Goal: Information Seeking & Learning: Learn about a topic

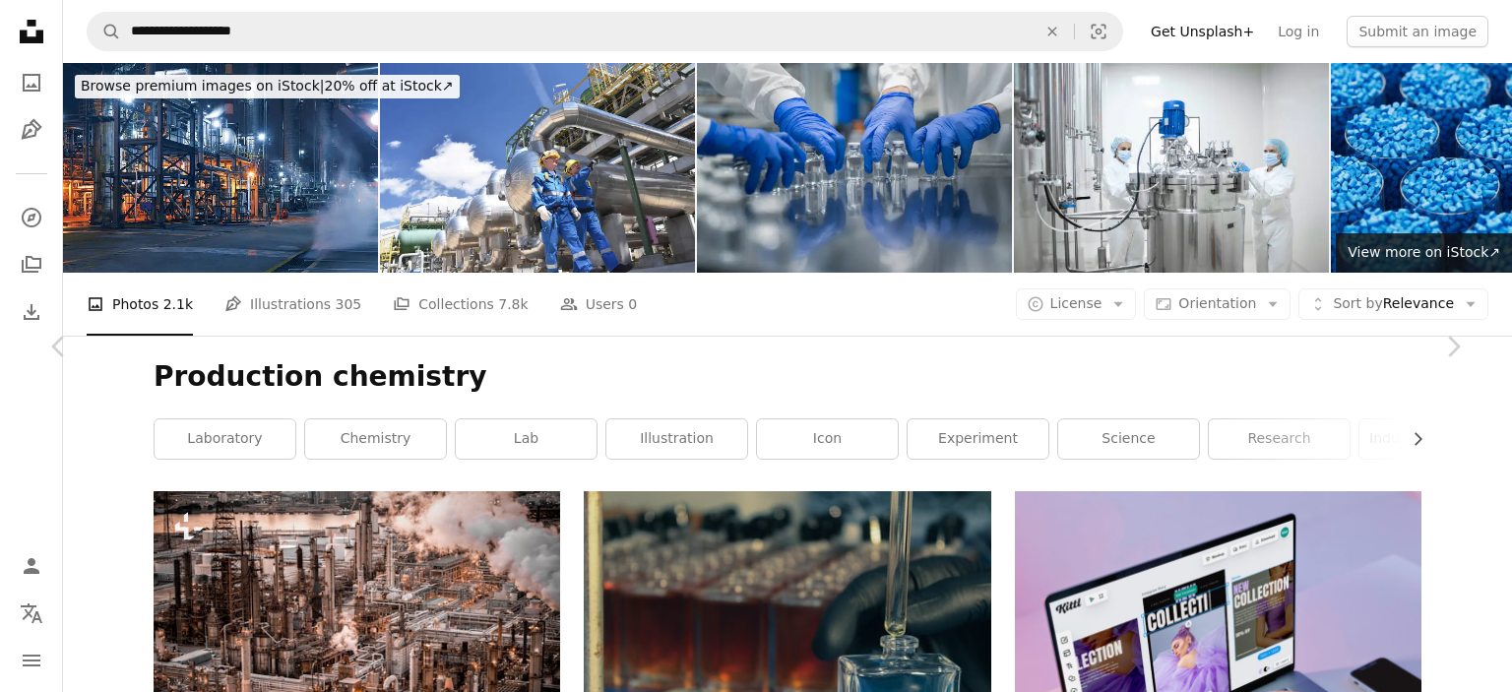
scroll to position [49556, 0]
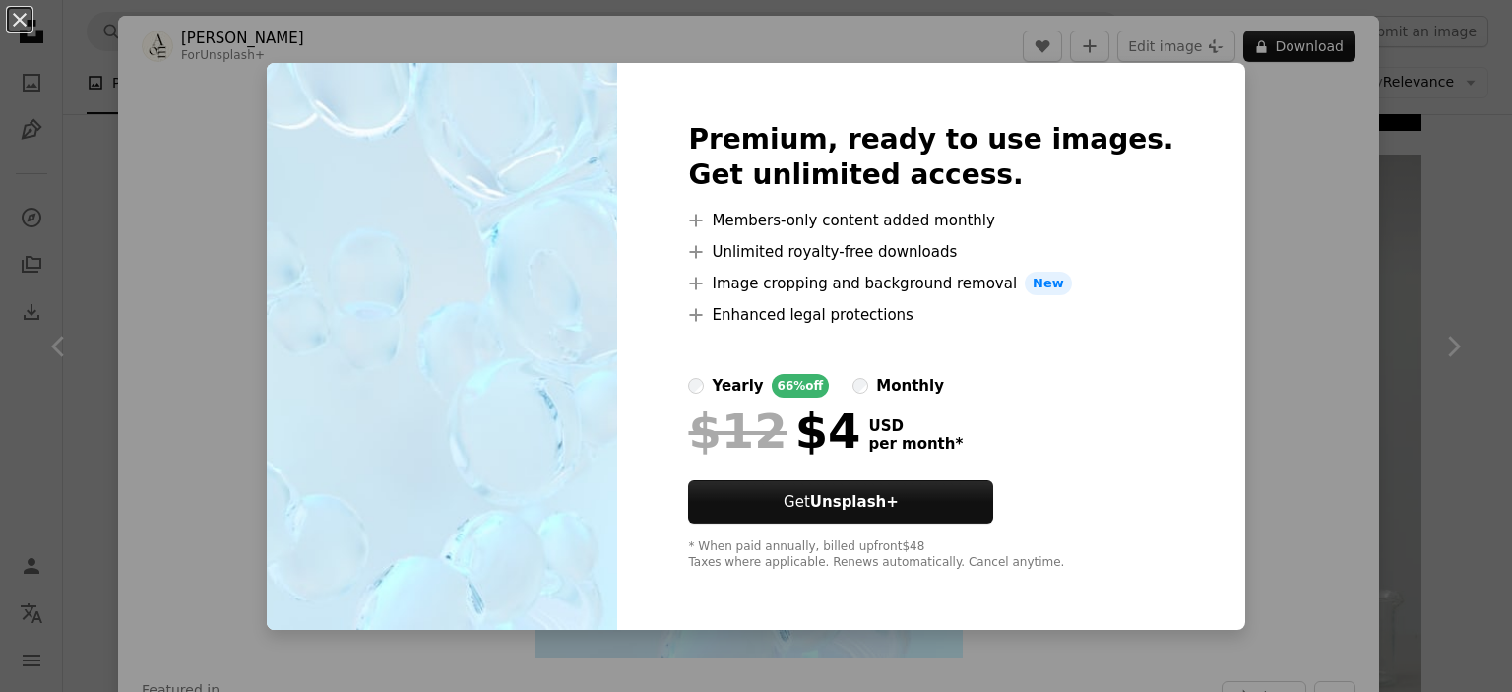
click at [1233, 198] on div "An X shape Premium, ready to use images. Get unlimited access. A plus sign Memb…" at bounding box center [756, 346] width 1512 height 692
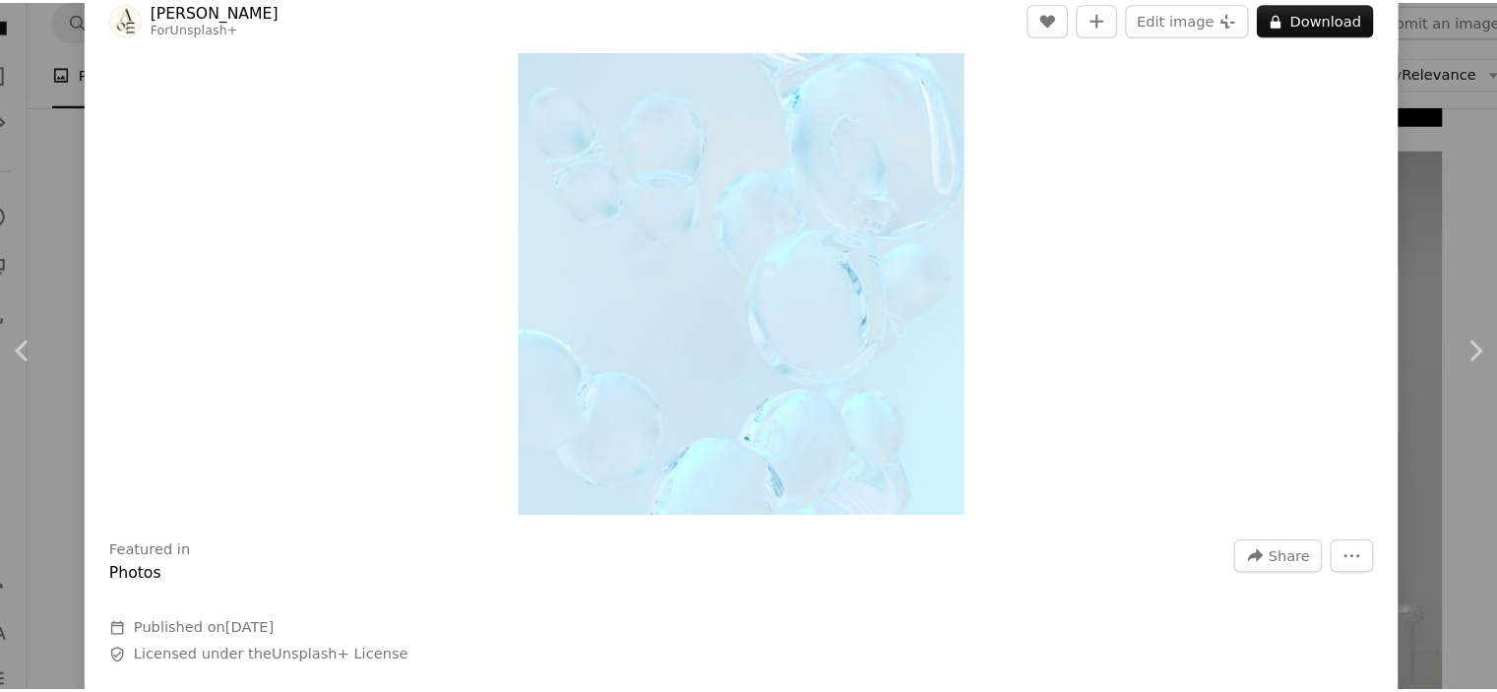
scroll to position [49556, 0]
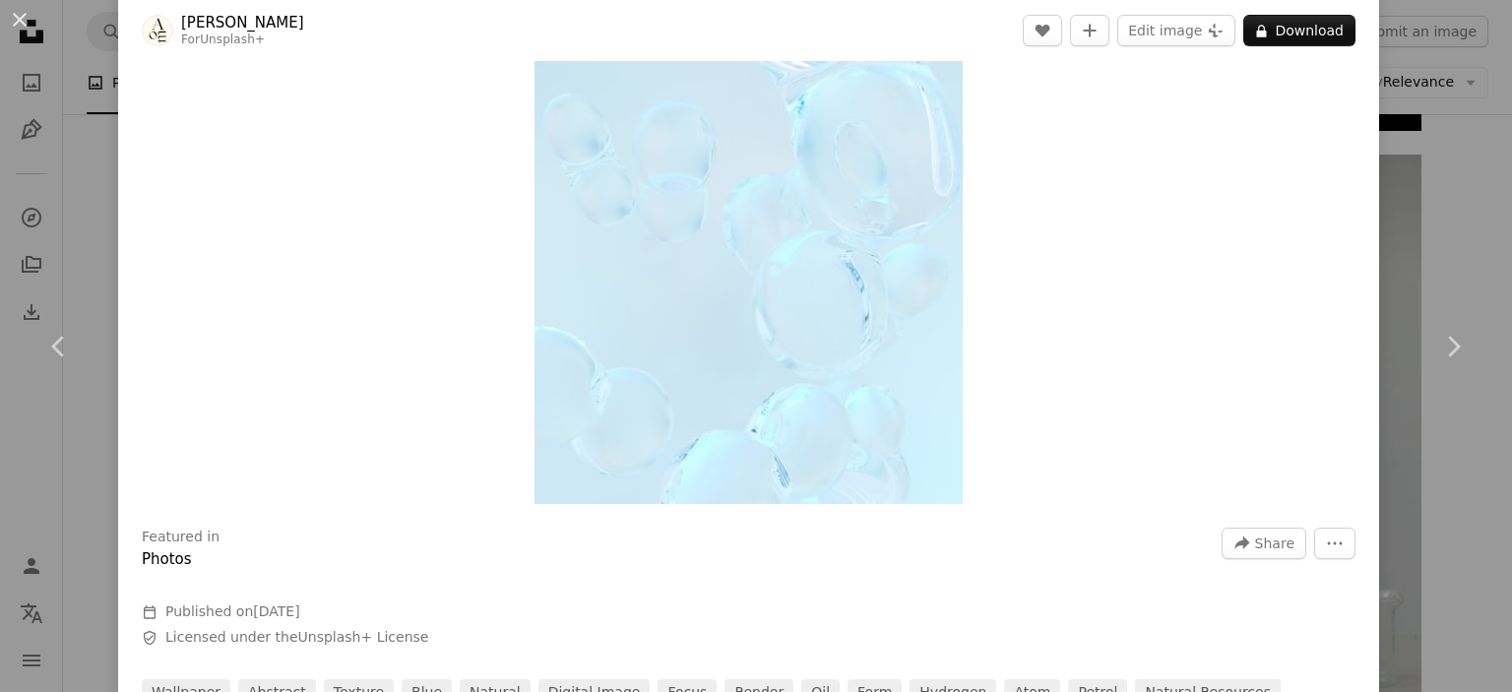
click at [1481, 234] on div "An X shape Chevron left Chevron right [PERSON_NAME] For Unsplash+ A heart A plu…" at bounding box center [756, 346] width 1512 height 692
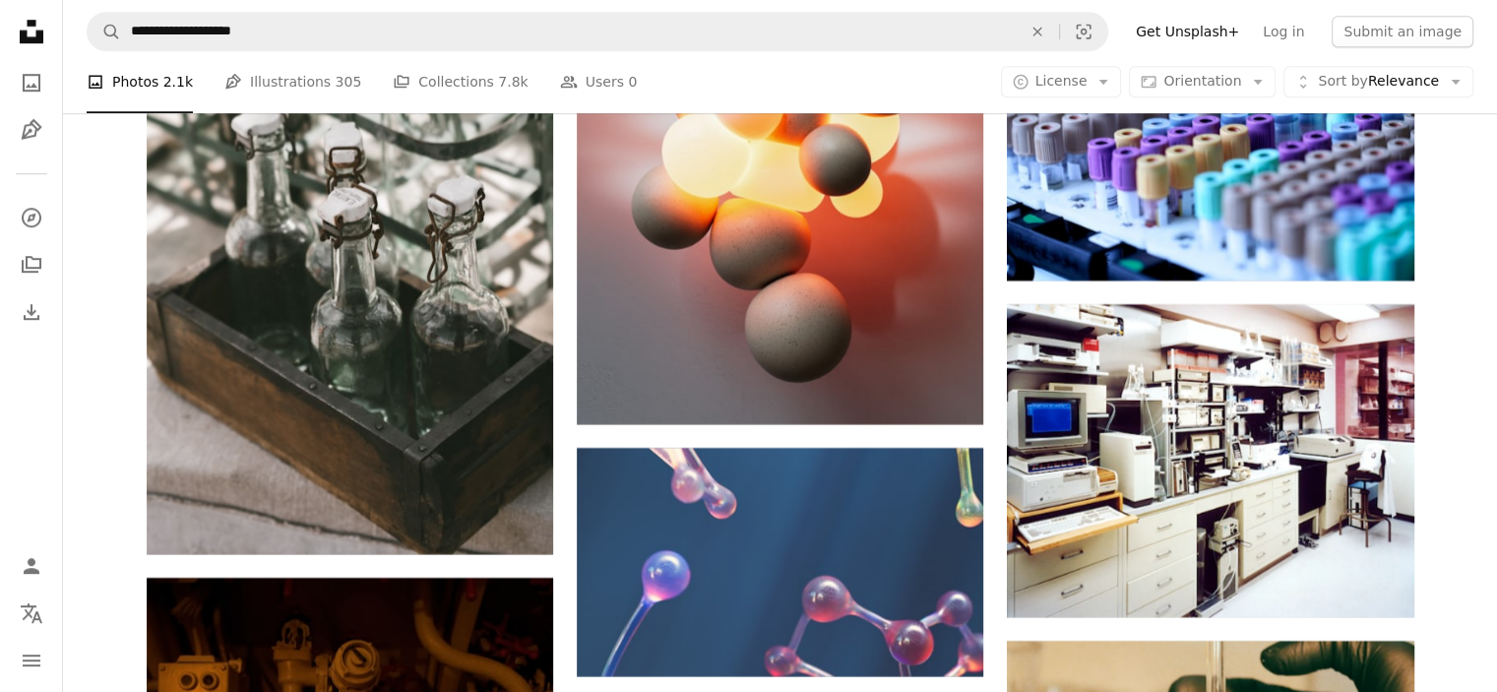
scroll to position [53916, 0]
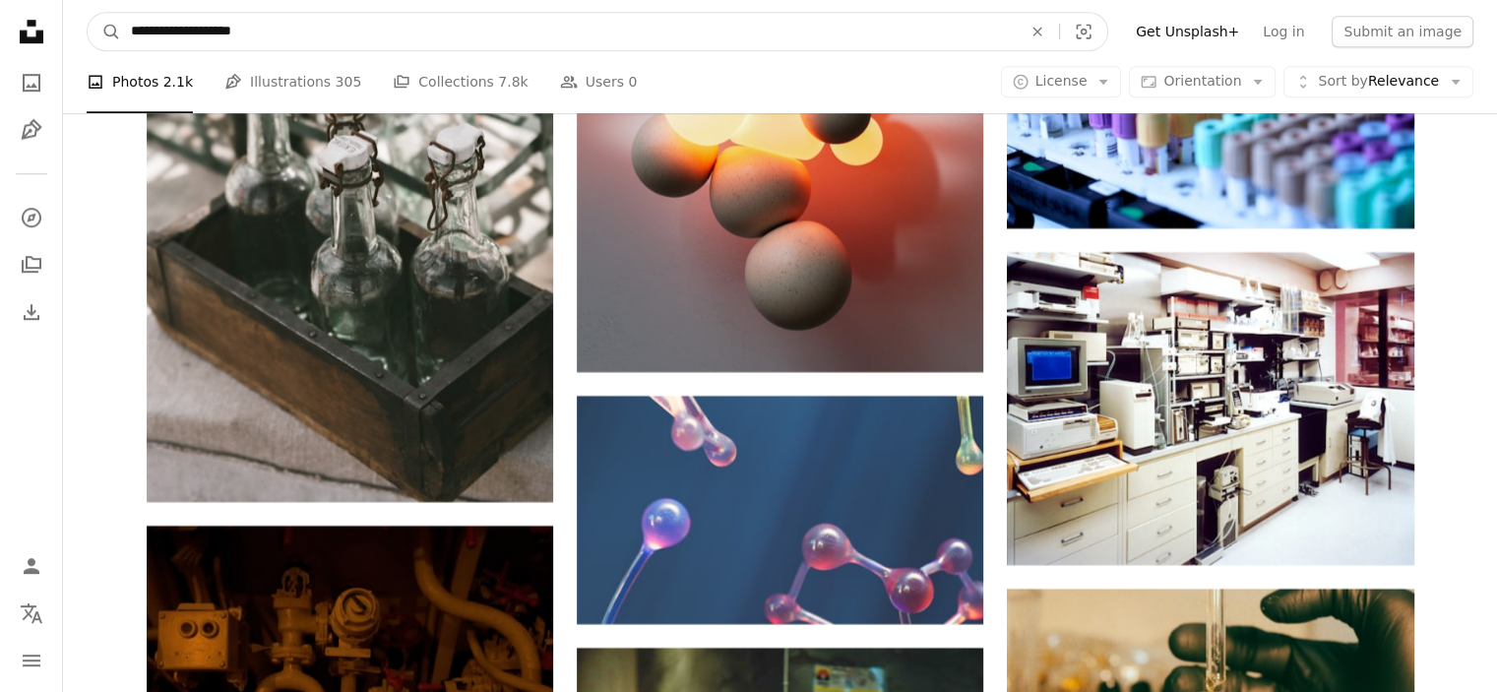
click at [673, 30] on input "**********" at bounding box center [568, 31] width 895 height 37
type input "**********"
click button "A magnifying glass" at bounding box center [104, 31] width 33 height 37
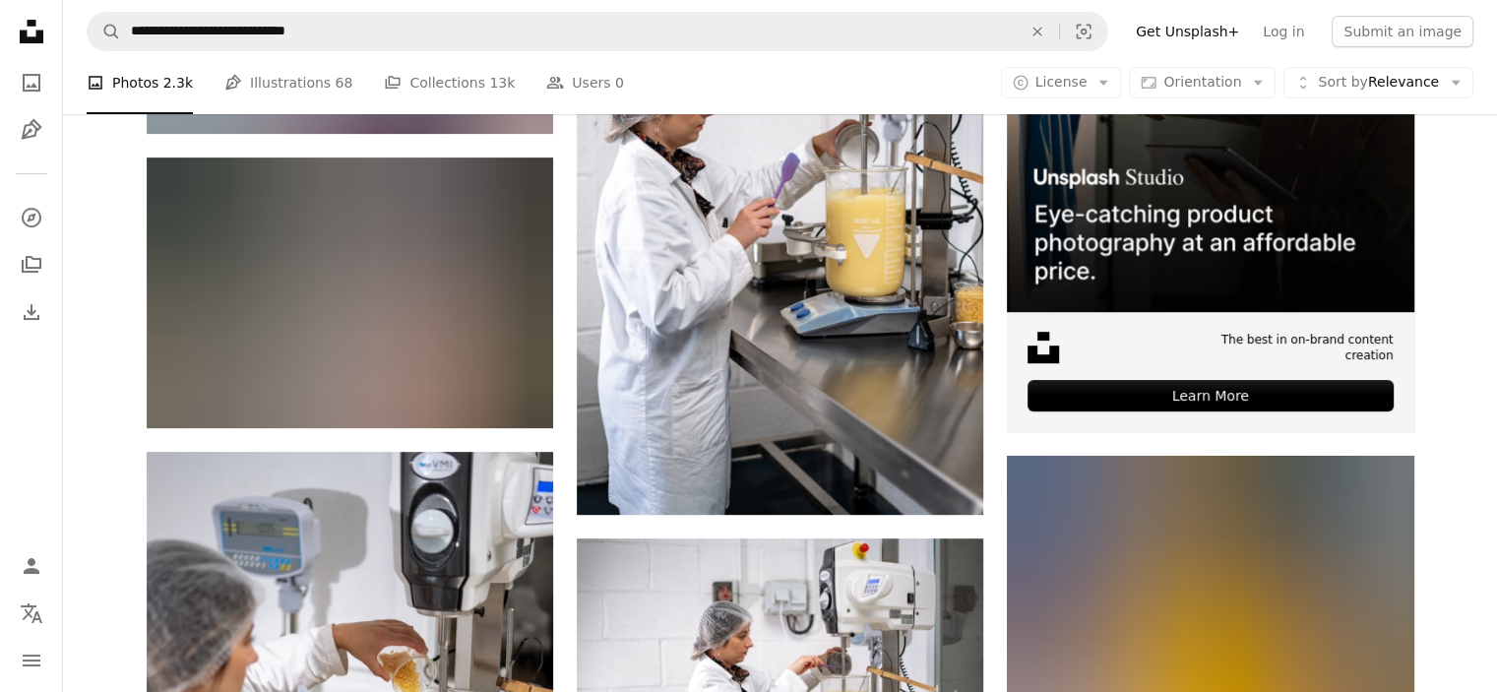
scroll to position [589, 0]
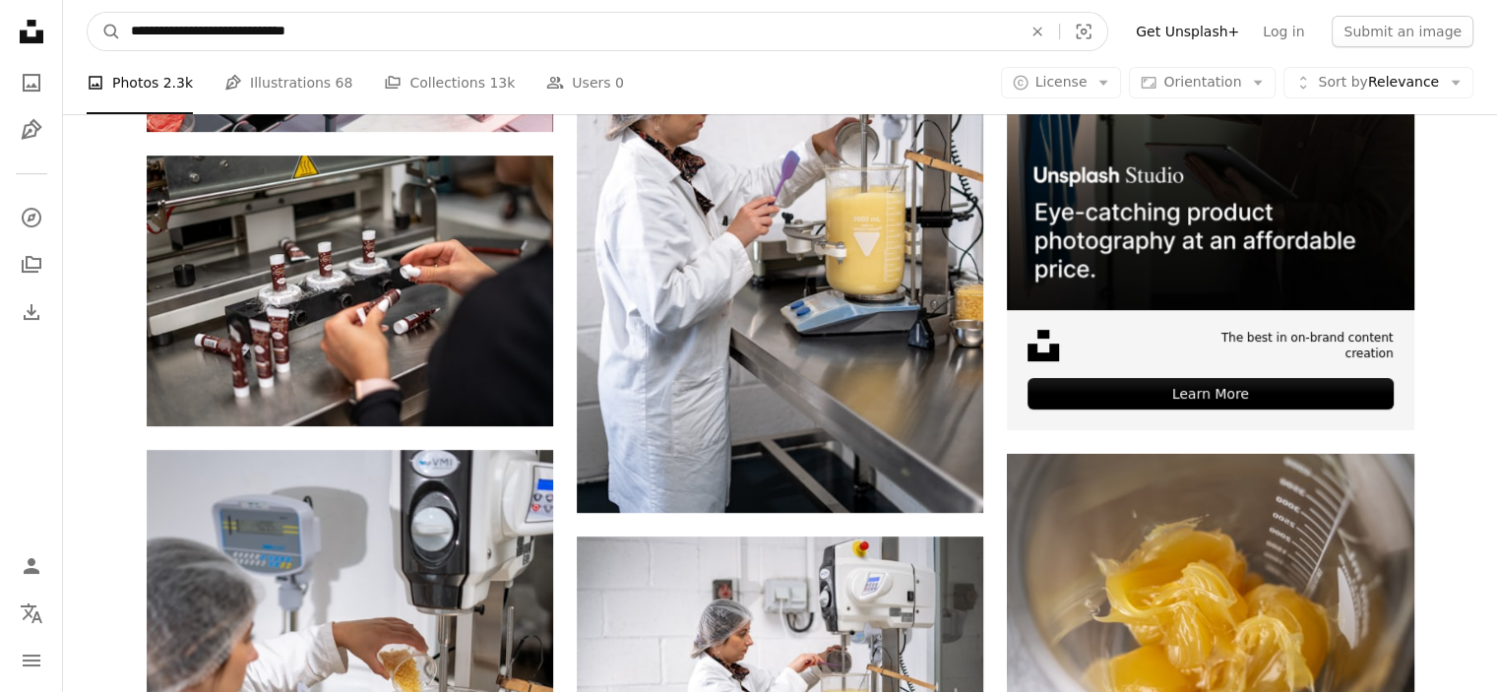
drag, startPoint x: 198, startPoint y: 31, endPoint x: 105, endPoint y: 11, distance: 94.6
click at [105, 12] on form "**********" at bounding box center [598, 31] width 1022 height 39
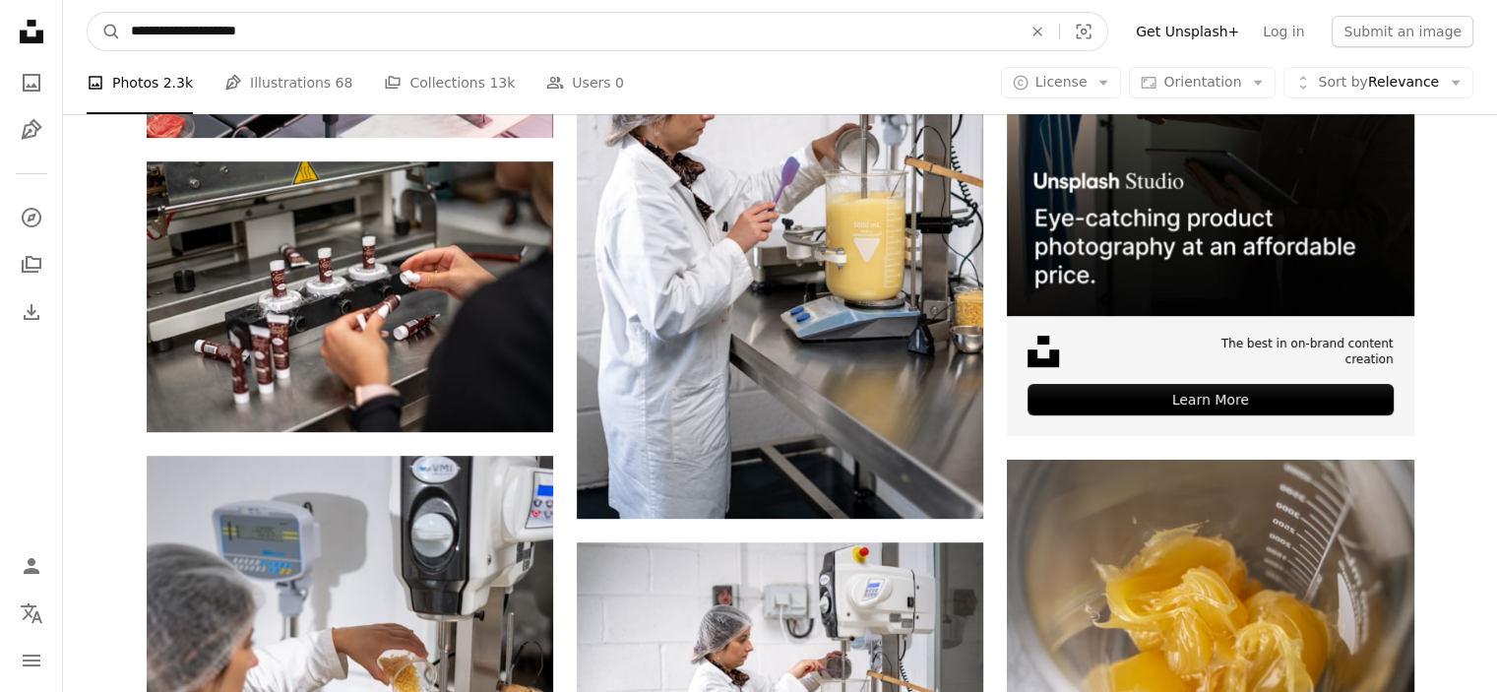
type input "**********"
click at [88, 13] on button "A magnifying glass" at bounding box center [104, 31] width 33 height 37
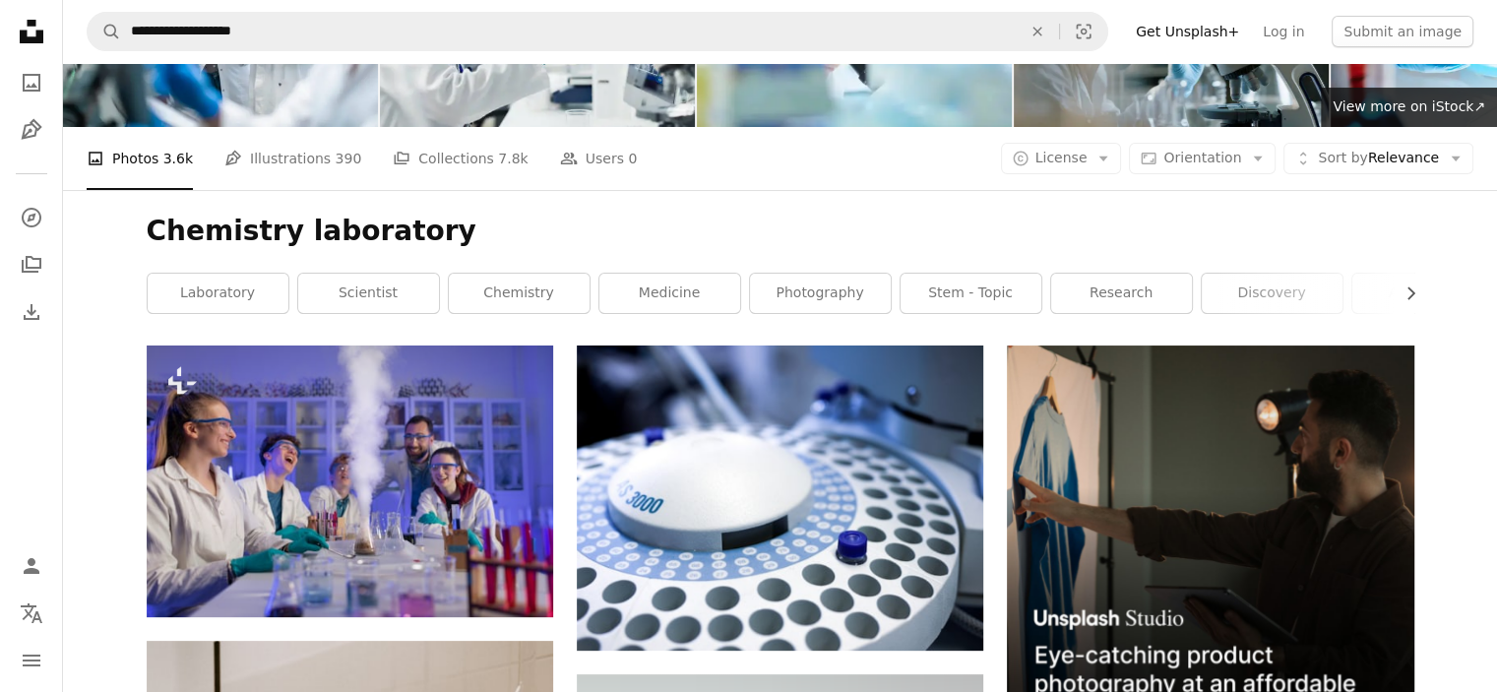
scroll to position [142, 0]
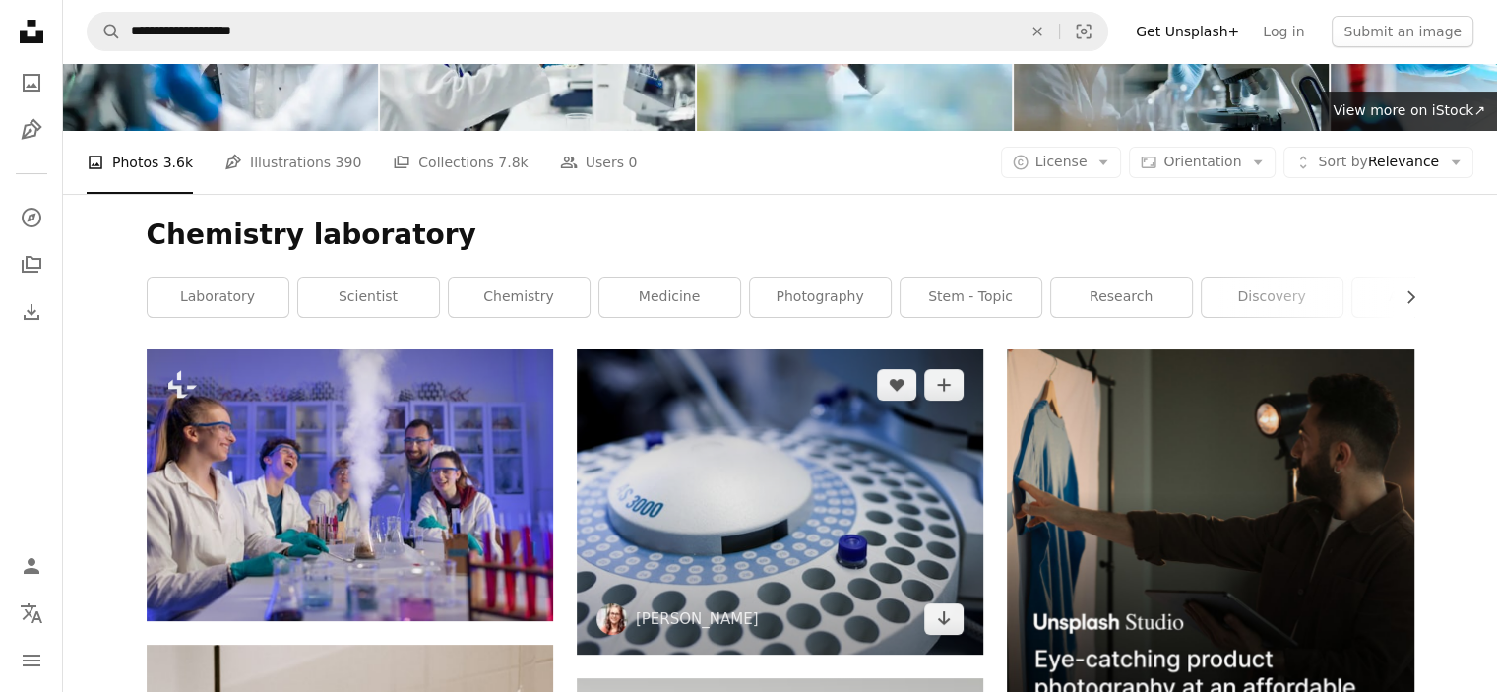
click at [713, 349] on img at bounding box center [780, 501] width 407 height 305
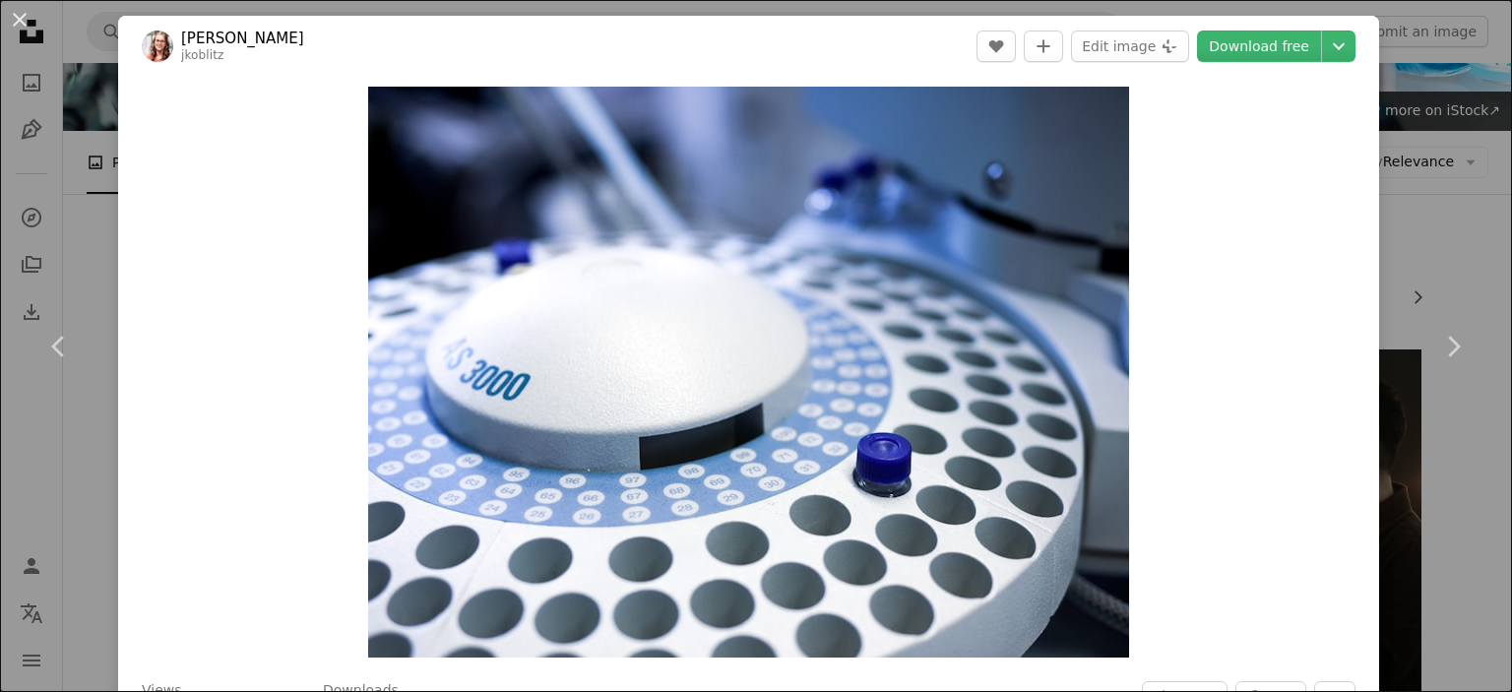
click at [1452, 176] on div "An X shape Chevron left Chevron right [PERSON_NAME] jkoblitz A heart A plus sig…" at bounding box center [756, 346] width 1512 height 692
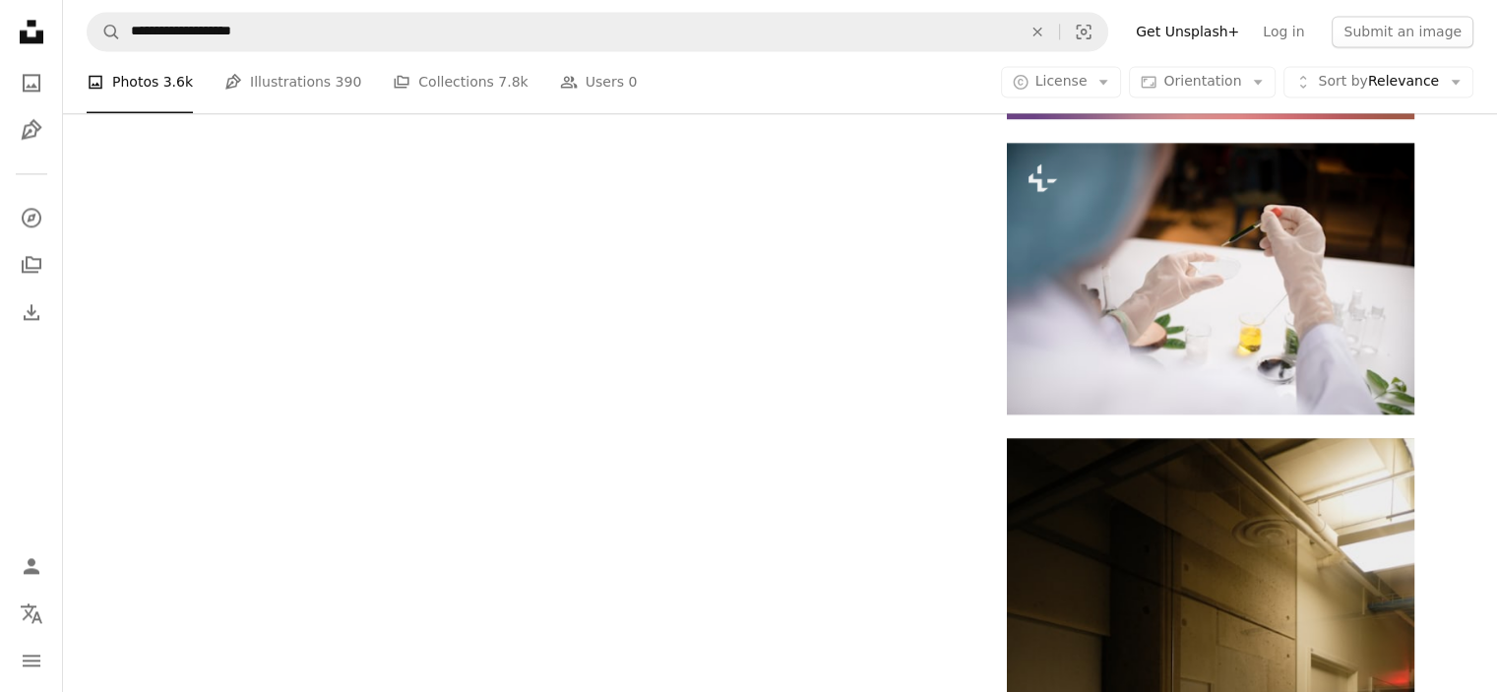
scroll to position [2960, 0]
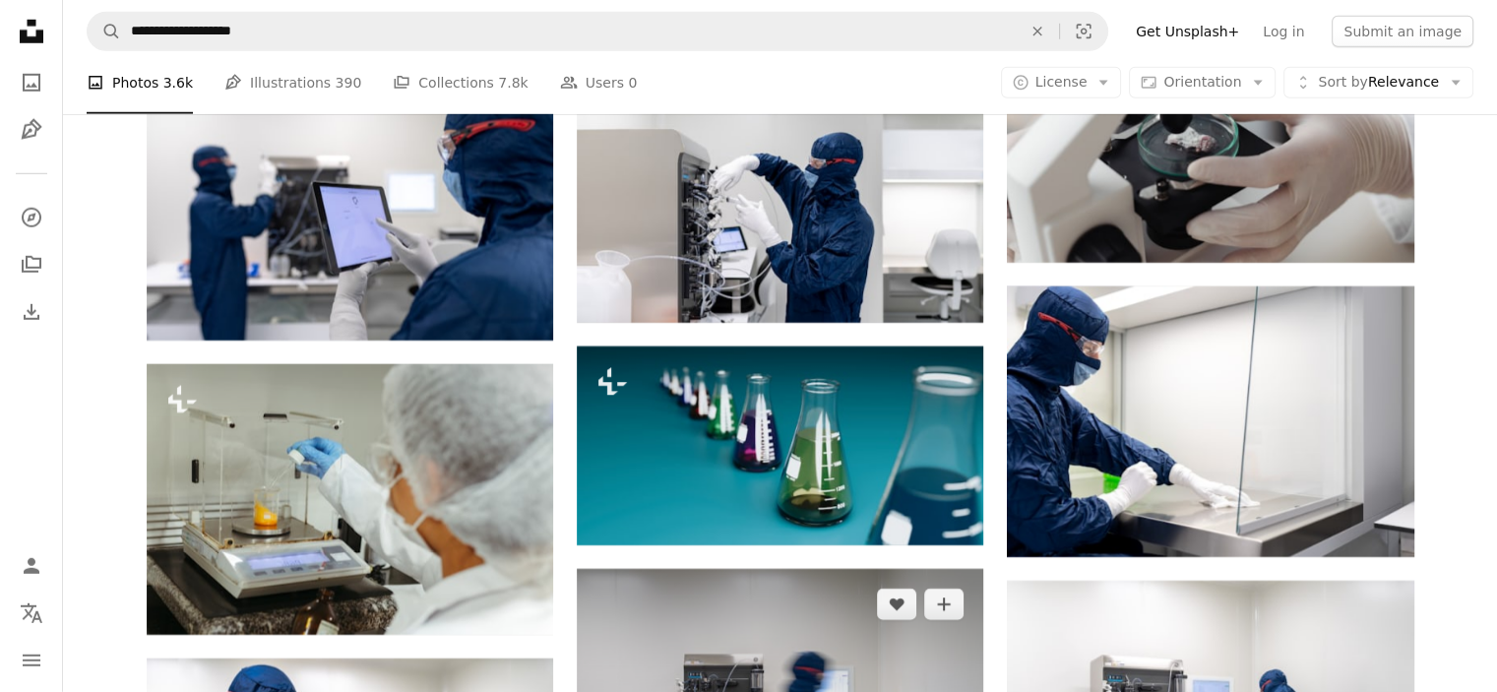
scroll to position [5839, 0]
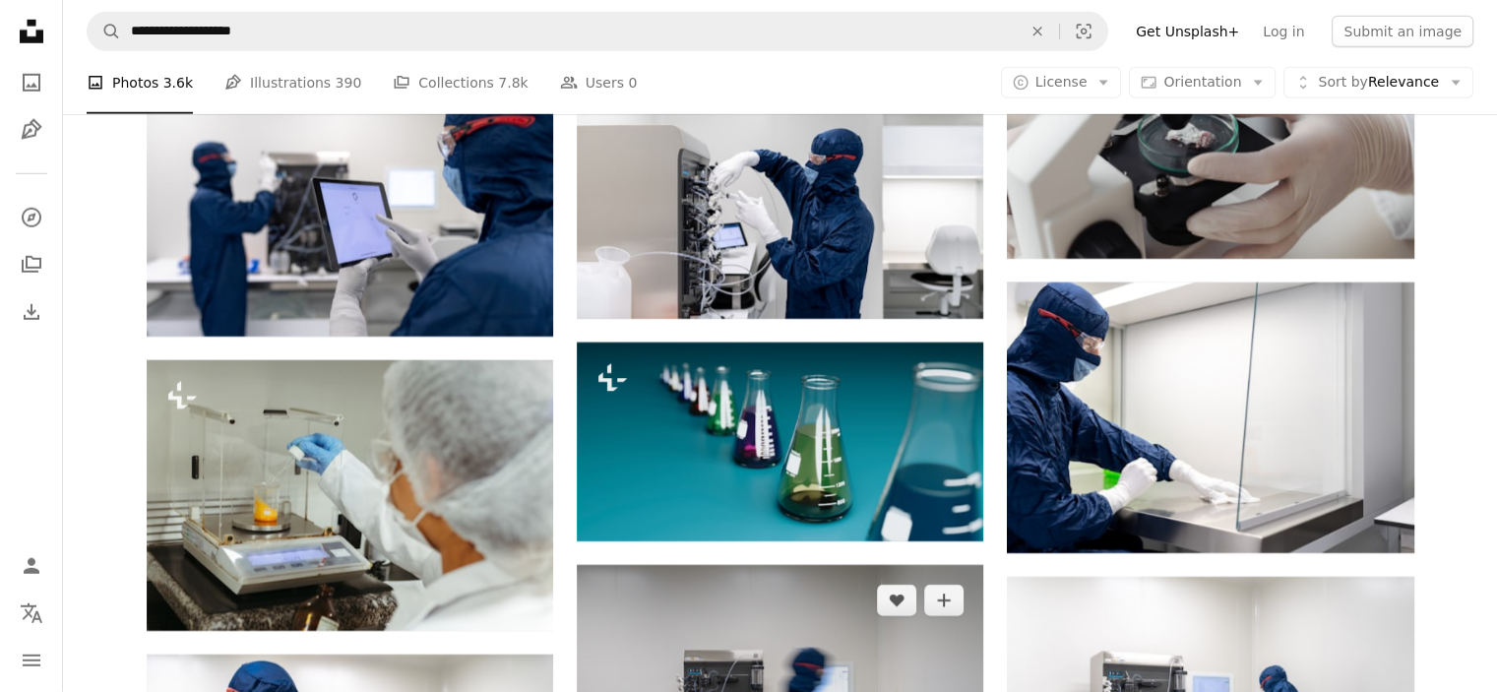
click at [776, 565] on img at bounding box center [780, 700] width 407 height 271
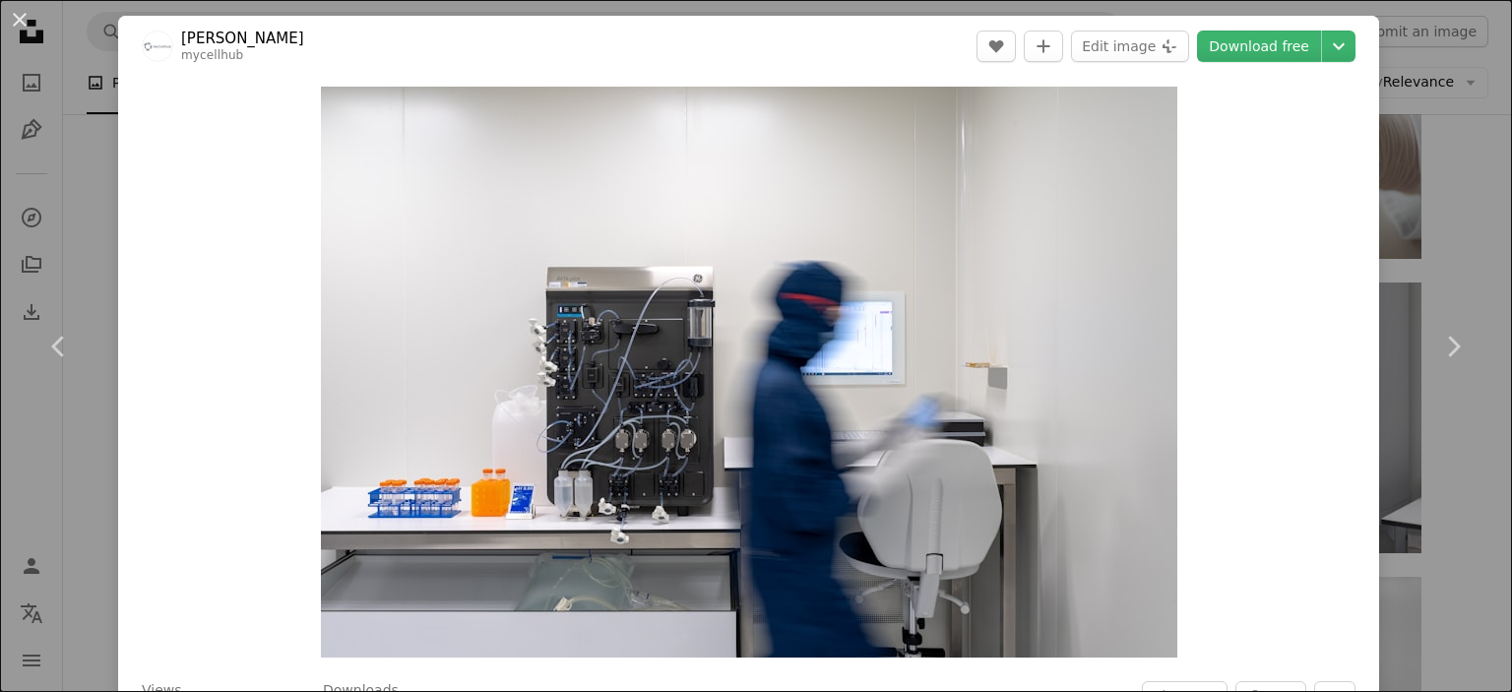
click at [1447, 231] on div "An X shape Chevron left Chevron right Toon Lambrechts mycellhub A heart A plus …" at bounding box center [756, 346] width 1512 height 692
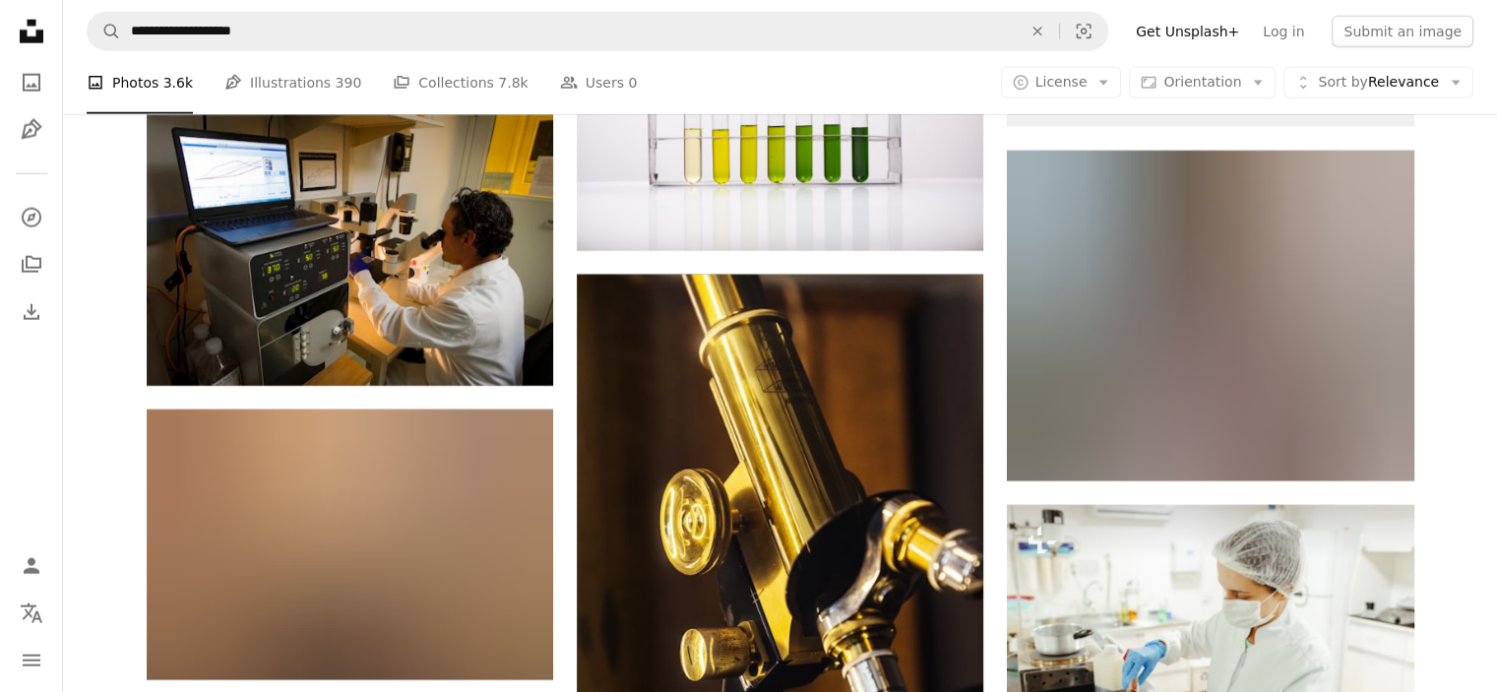
scroll to position [20217, 0]
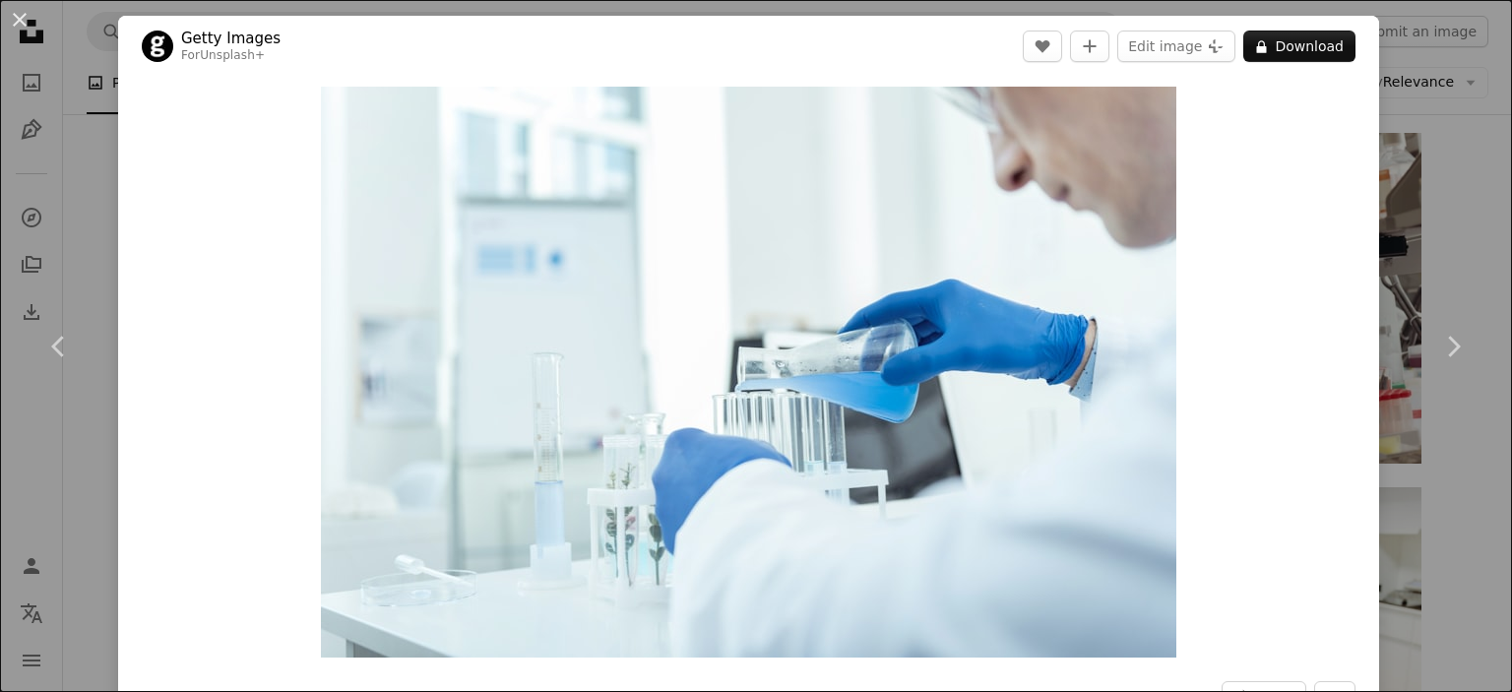
click at [1452, 168] on div "An X shape Chevron left Chevron right Getty Images For Unsplash+ A heart A plus…" at bounding box center [756, 346] width 1512 height 692
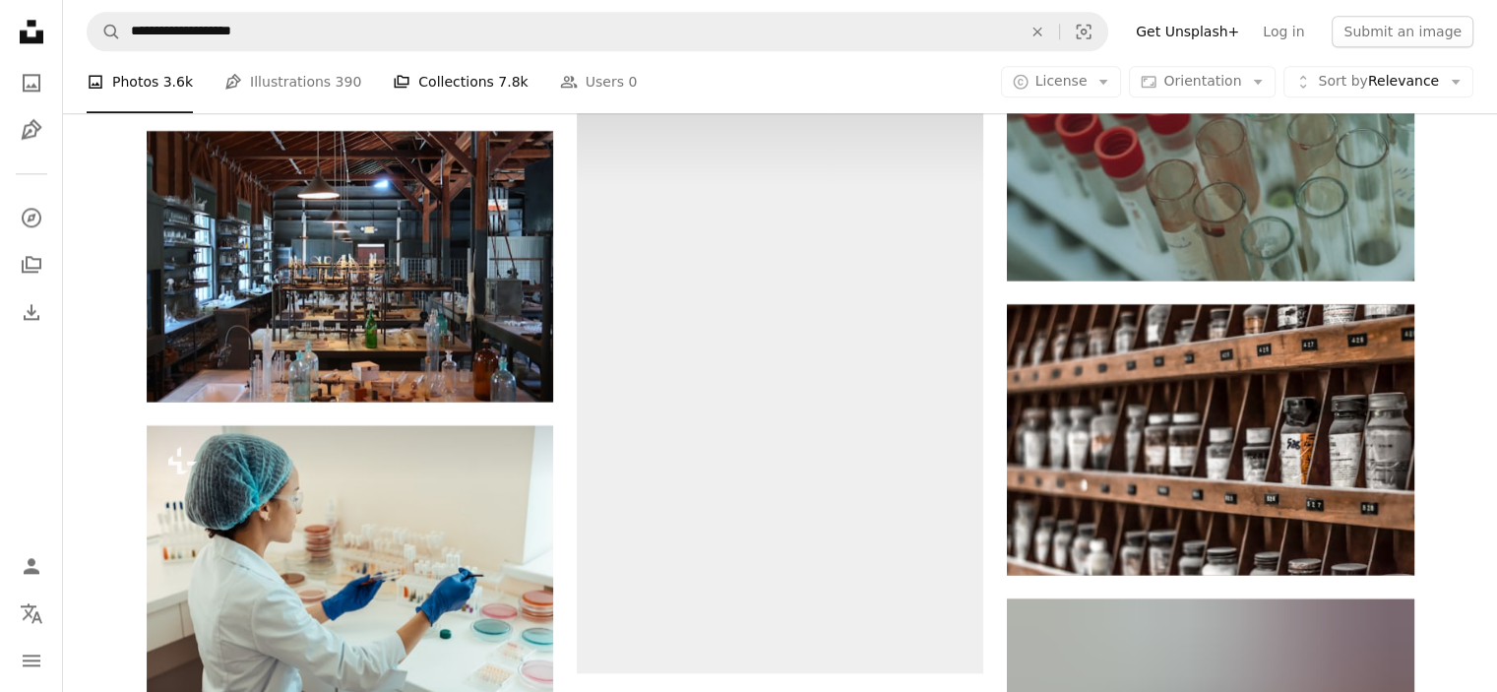
scroll to position [32651, 0]
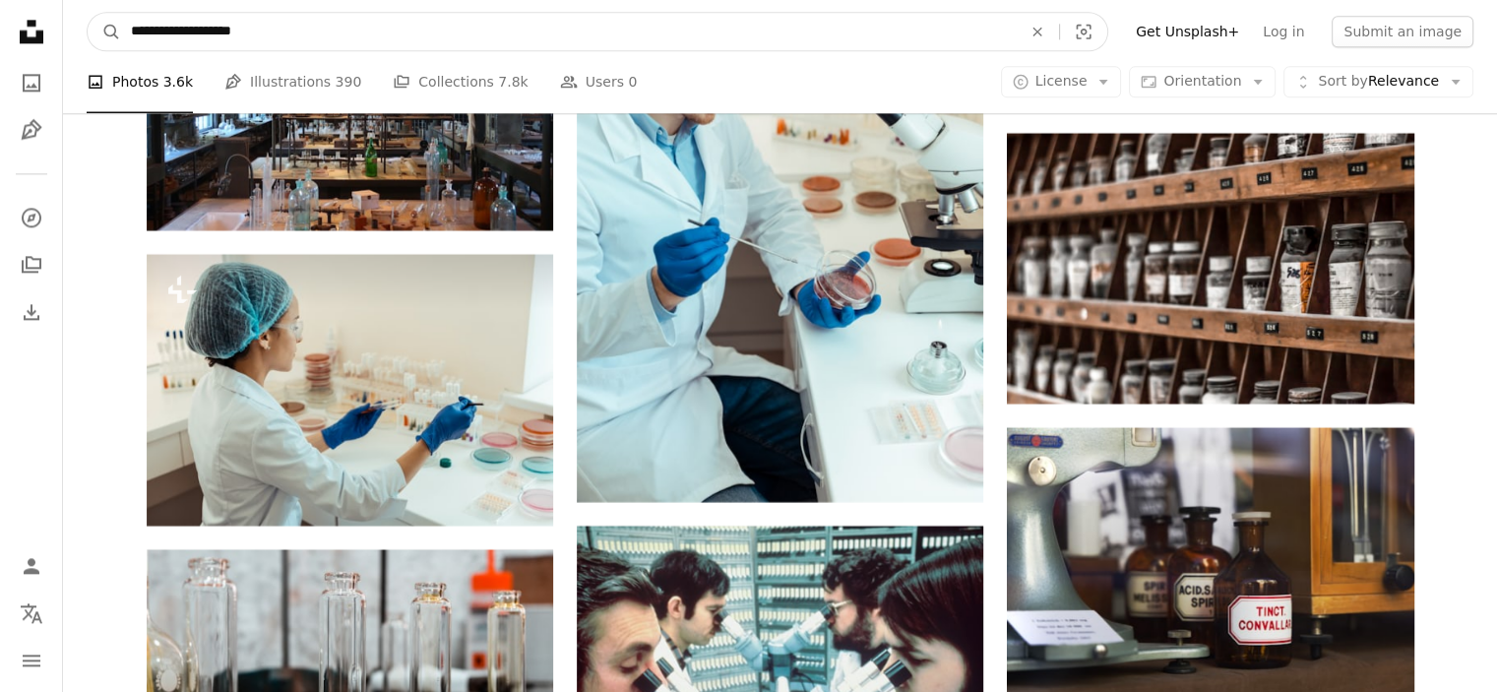
click at [256, 31] on input "**********" at bounding box center [568, 31] width 895 height 37
type input "*********"
click at [88, 13] on button "A magnifying glass" at bounding box center [104, 31] width 33 height 37
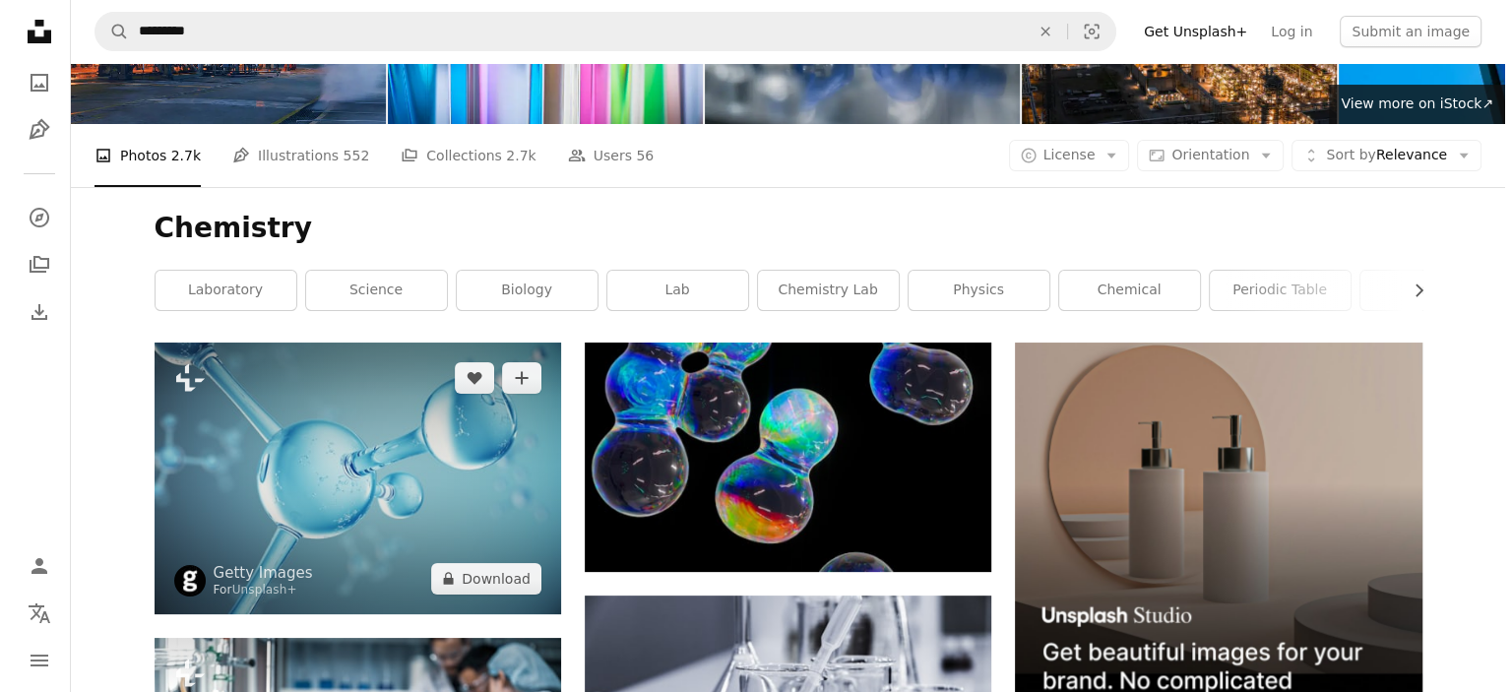
scroll to position [150, 0]
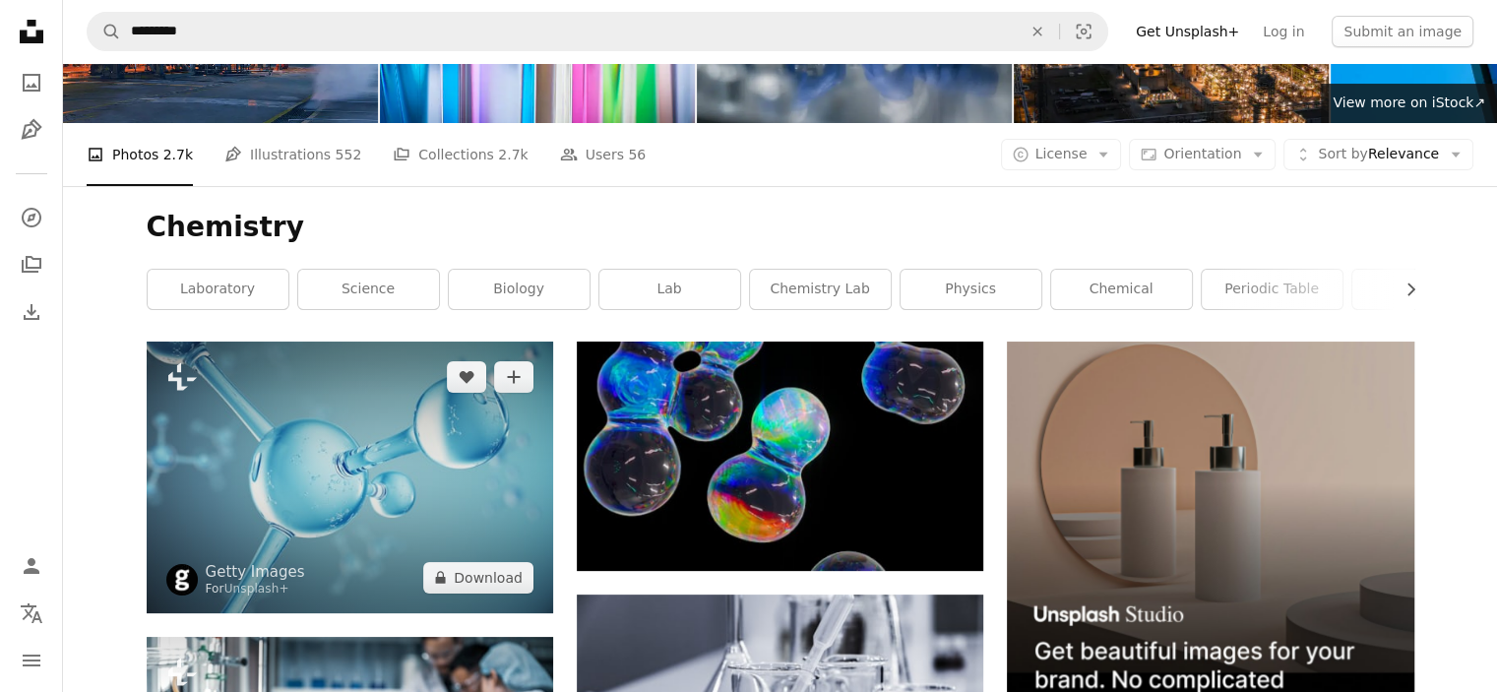
click at [368, 342] on img at bounding box center [350, 477] width 407 height 271
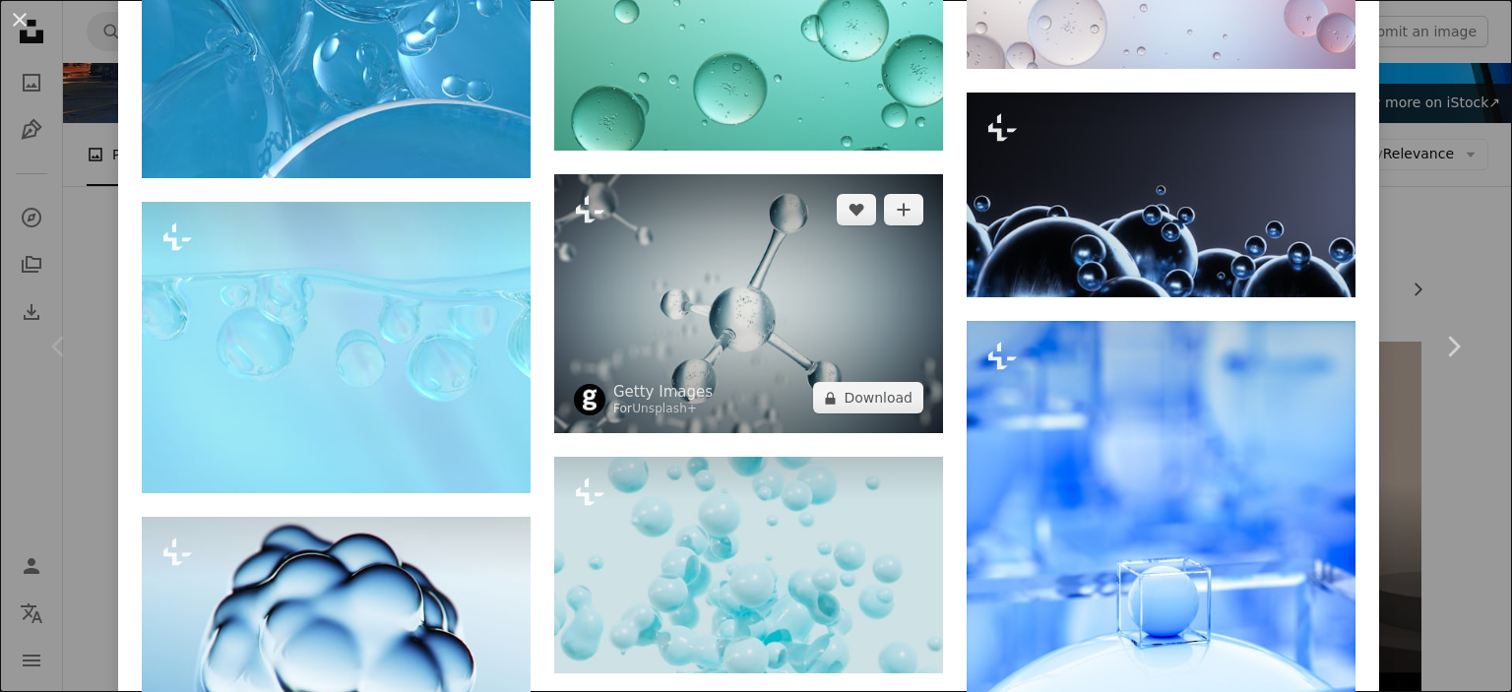
scroll to position [3518, 0]
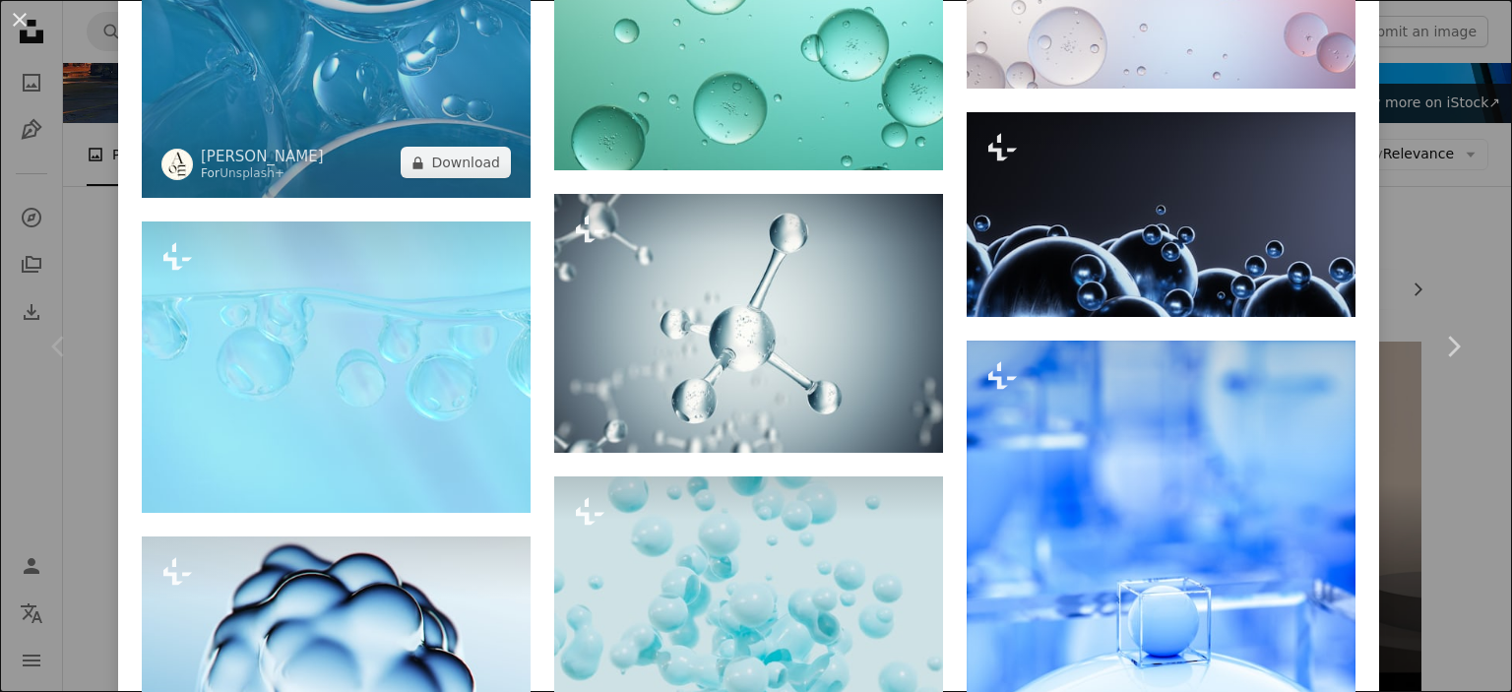
click at [441, 42] on img at bounding box center [336, 51] width 389 height 291
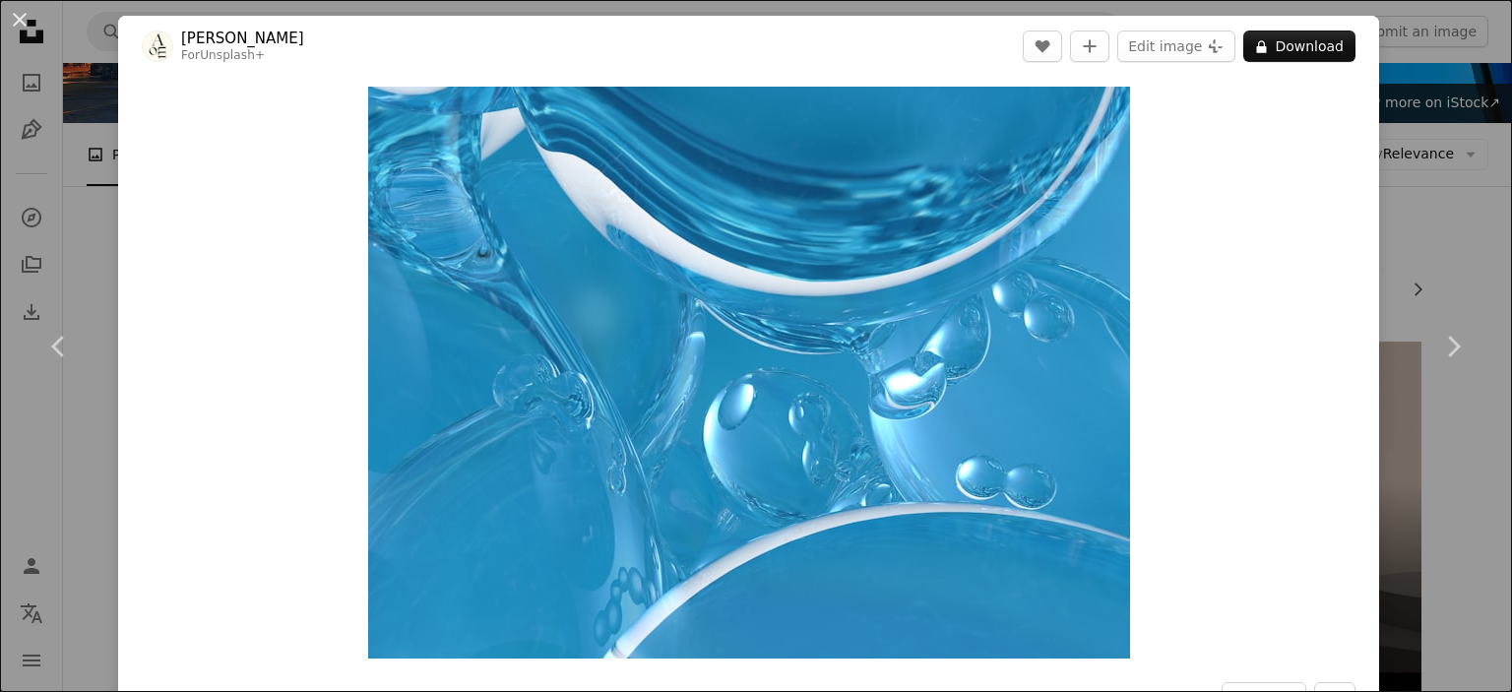
click at [1424, 157] on div "An X shape Chevron left Chevron right [PERSON_NAME] For Unsplash+ A heart A plu…" at bounding box center [756, 346] width 1512 height 692
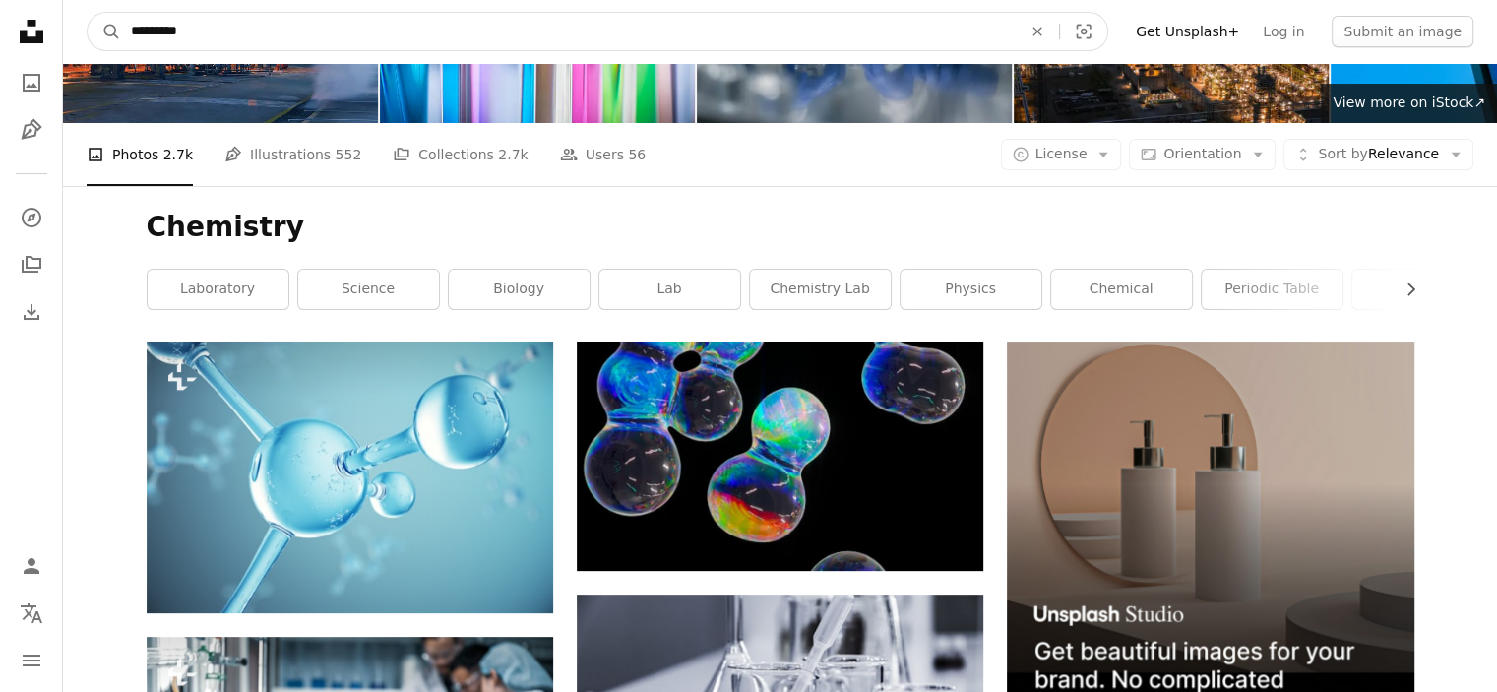
click at [347, 35] on input "*********" at bounding box center [568, 31] width 895 height 37
type input "*"
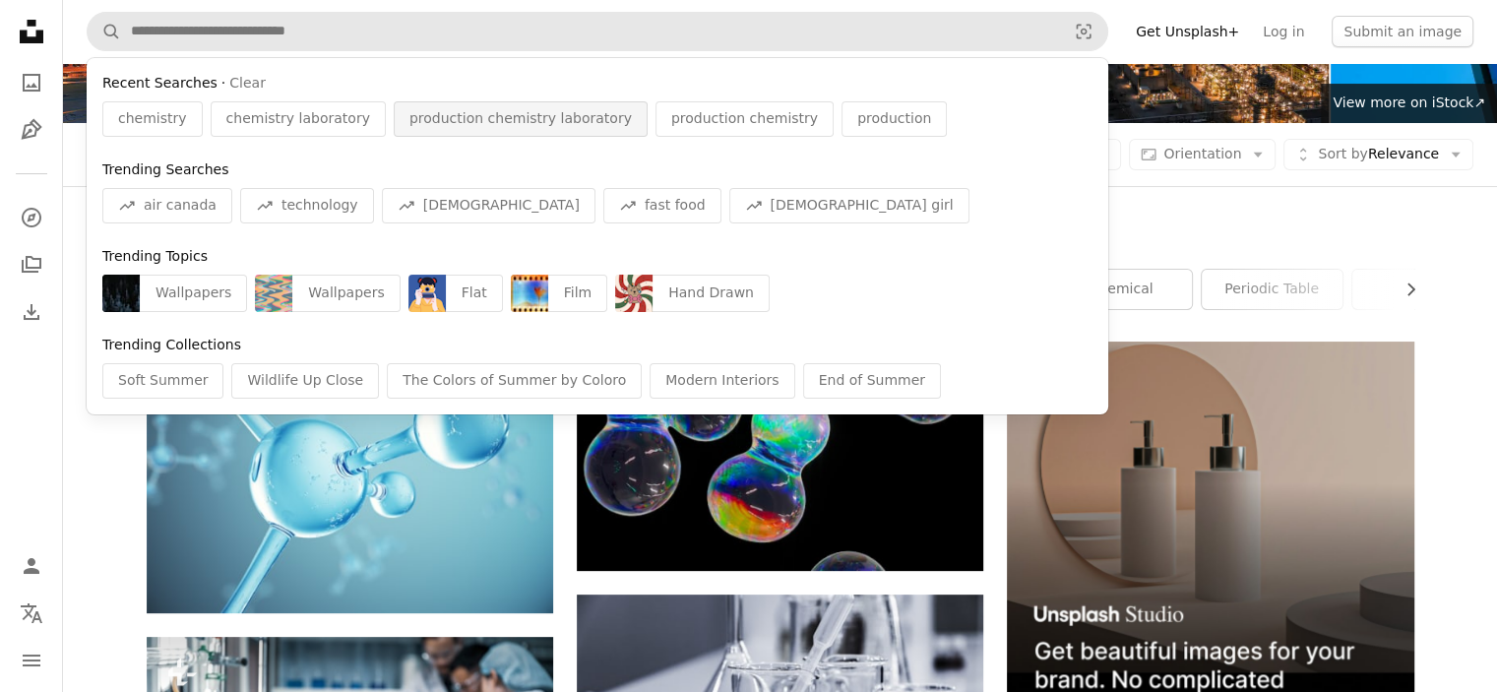
click at [417, 109] on span "production chemistry laboratory" at bounding box center [521, 119] width 222 height 20
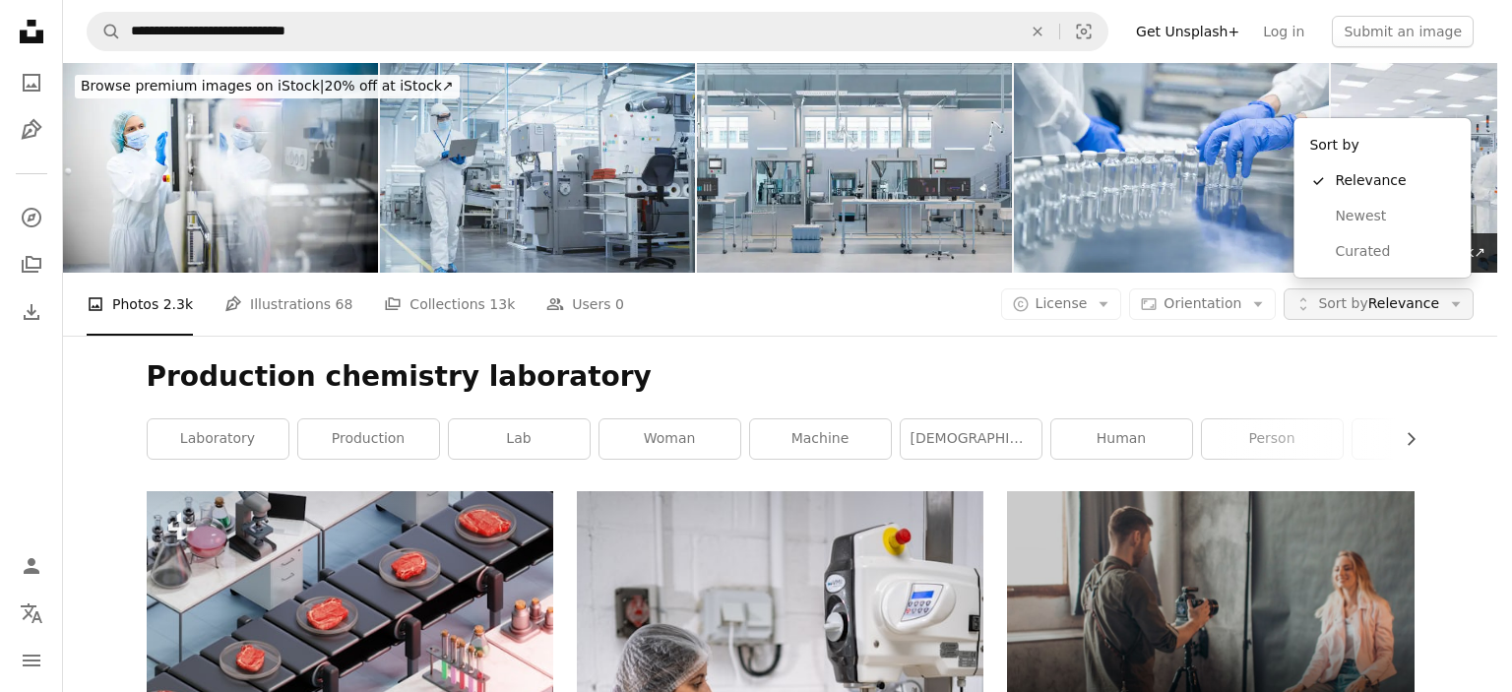
click at [1407, 294] on span "Sort by Relevance" at bounding box center [1378, 304] width 121 height 20
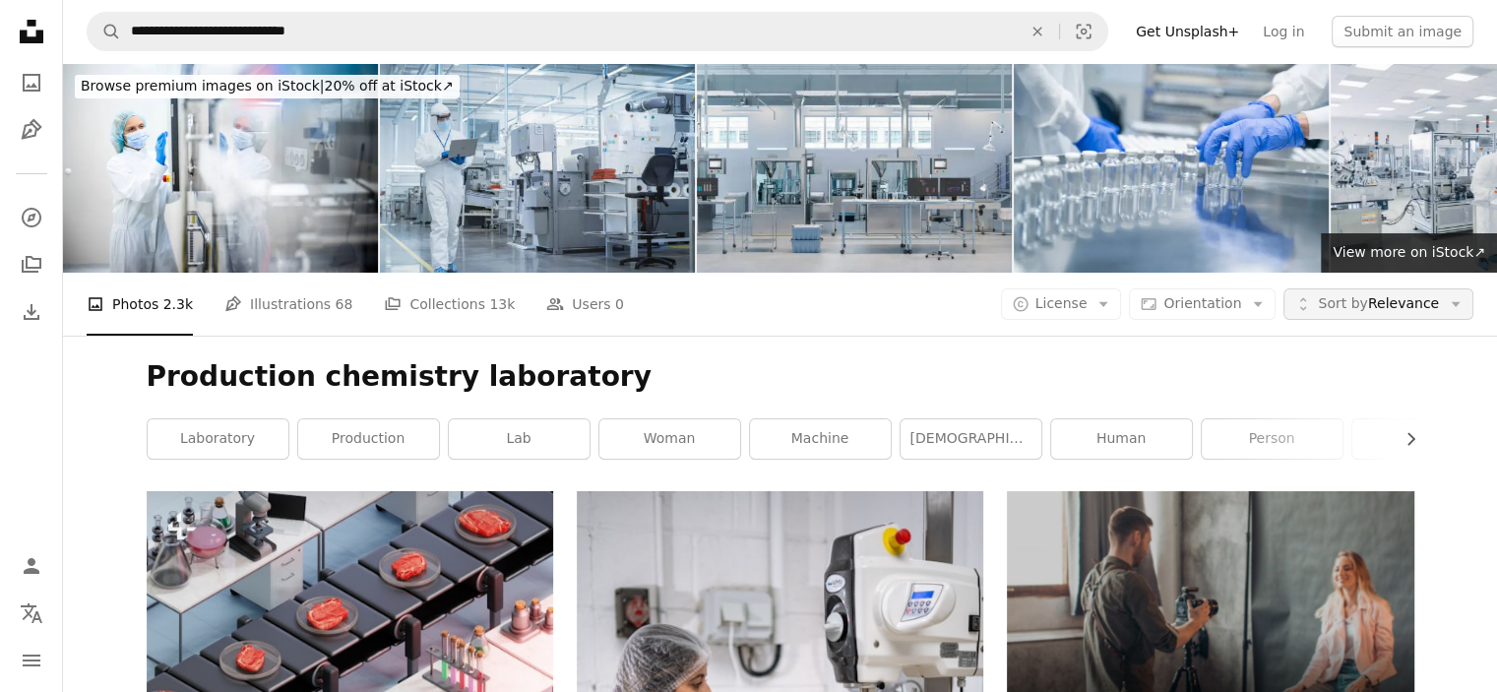
click at [1407, 294] on span "Sort by Relevance" at bounding box center [1378, 304] width 121 height 20
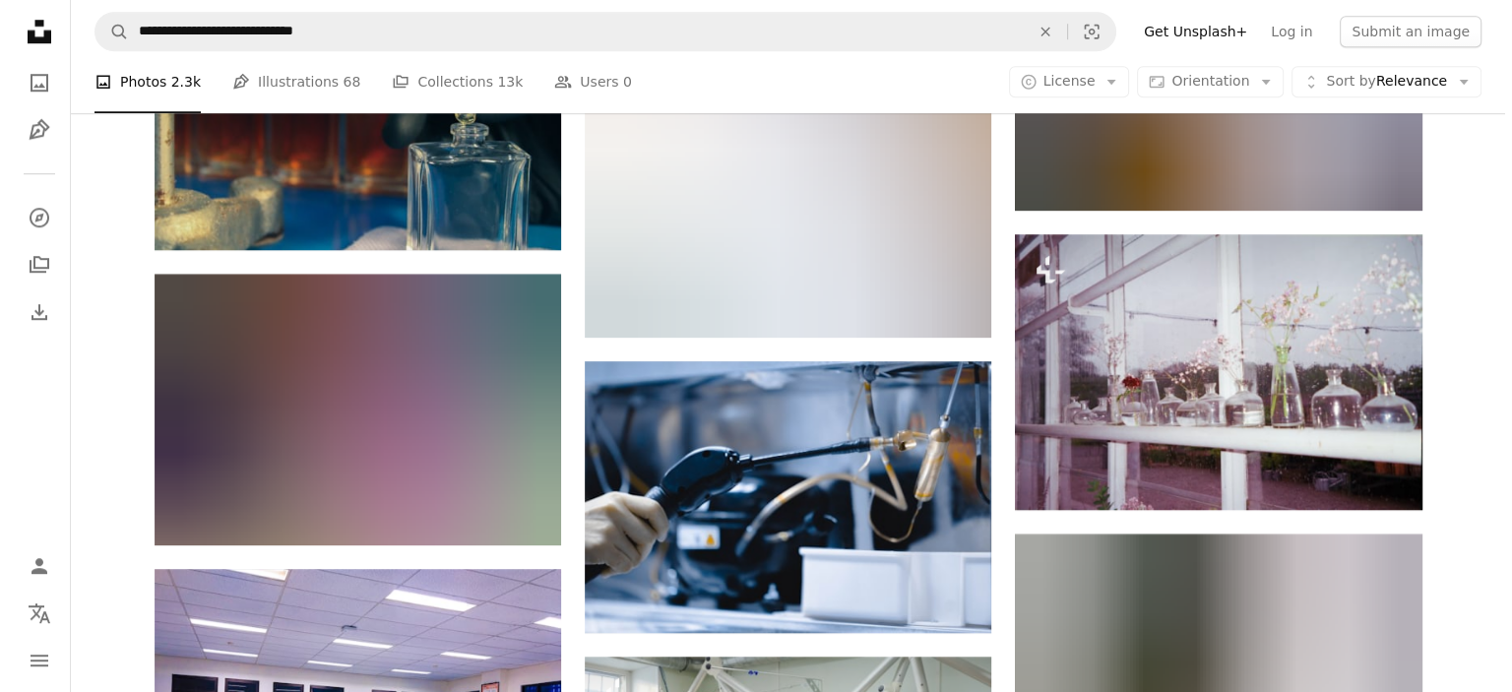
scroll to position [1701, 0]
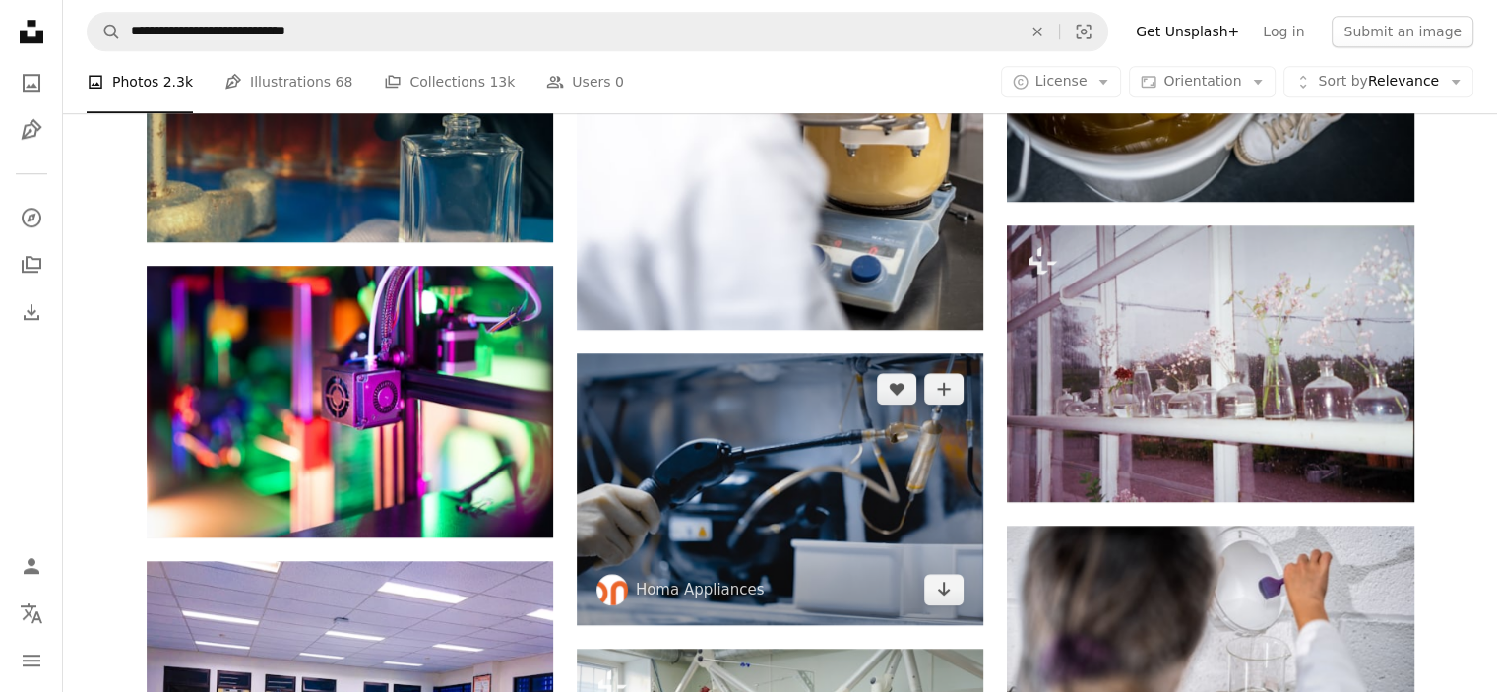
click at [885, 353] on img at bounding box center [780, 489] width 407 height 272
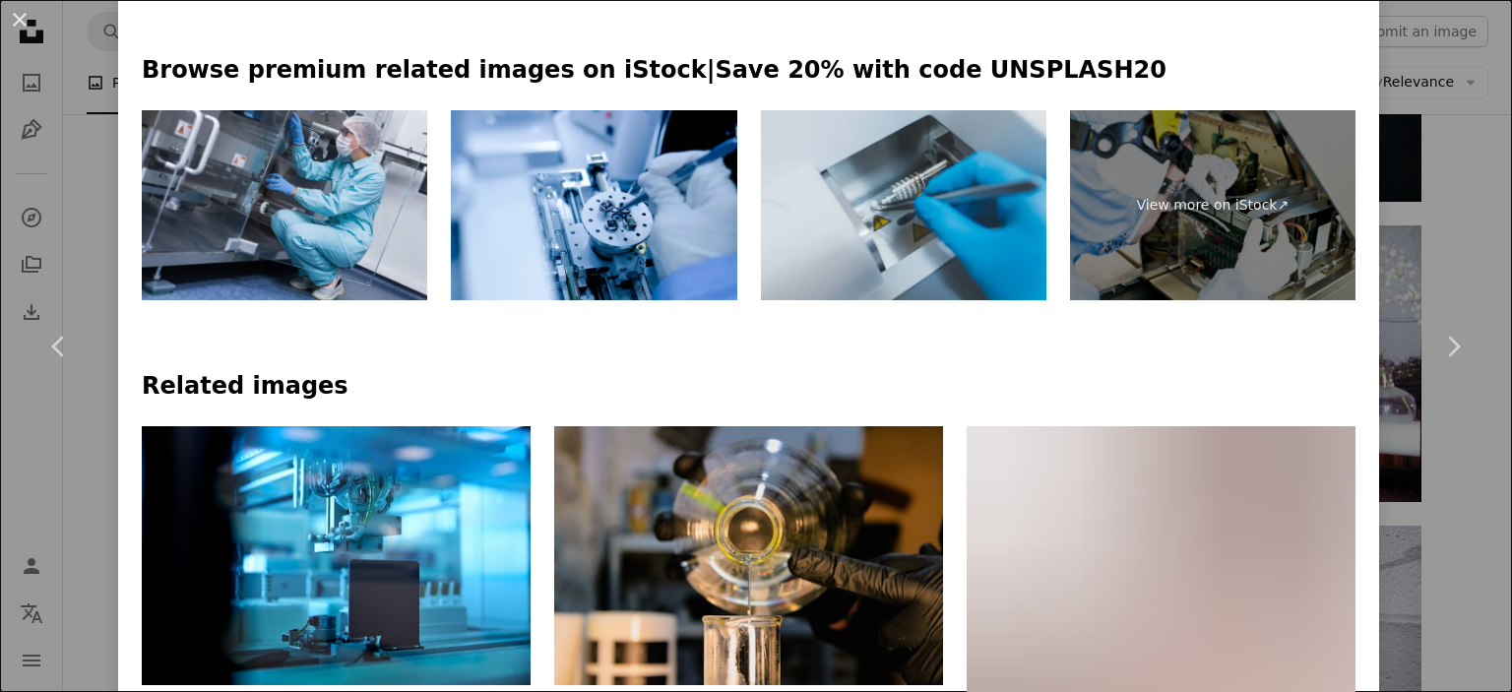
scroll to position [1004, 0]
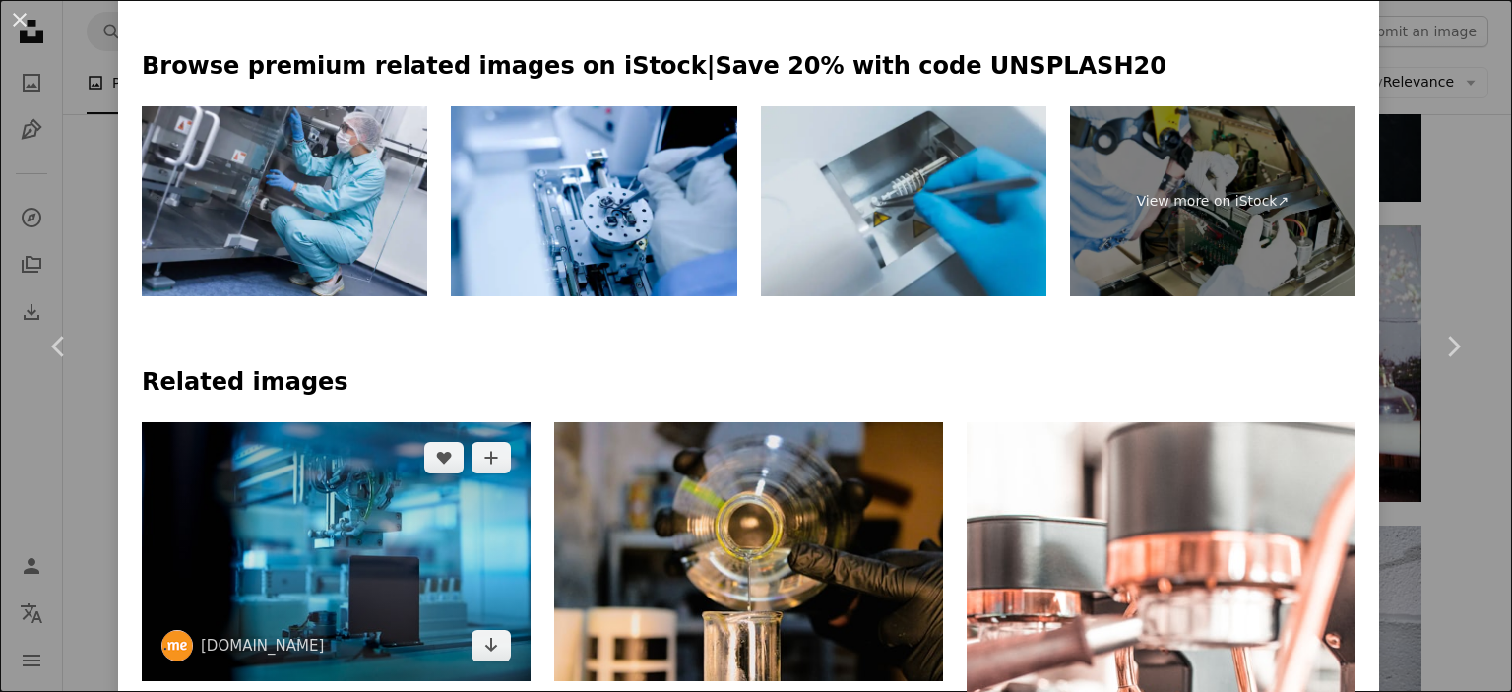
click at [484, 422] on img at bounding box center [336, 551] width 389 height 259
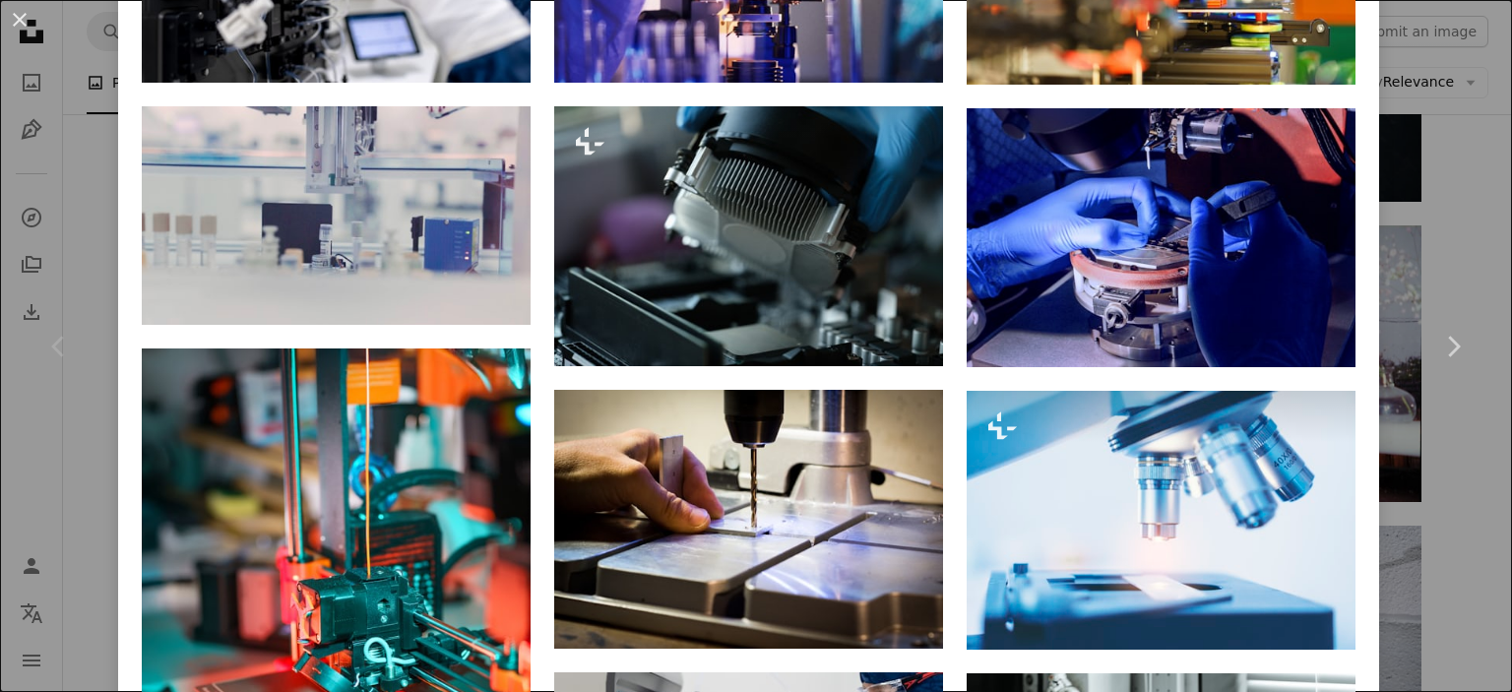
scroll to position [1892, 0]
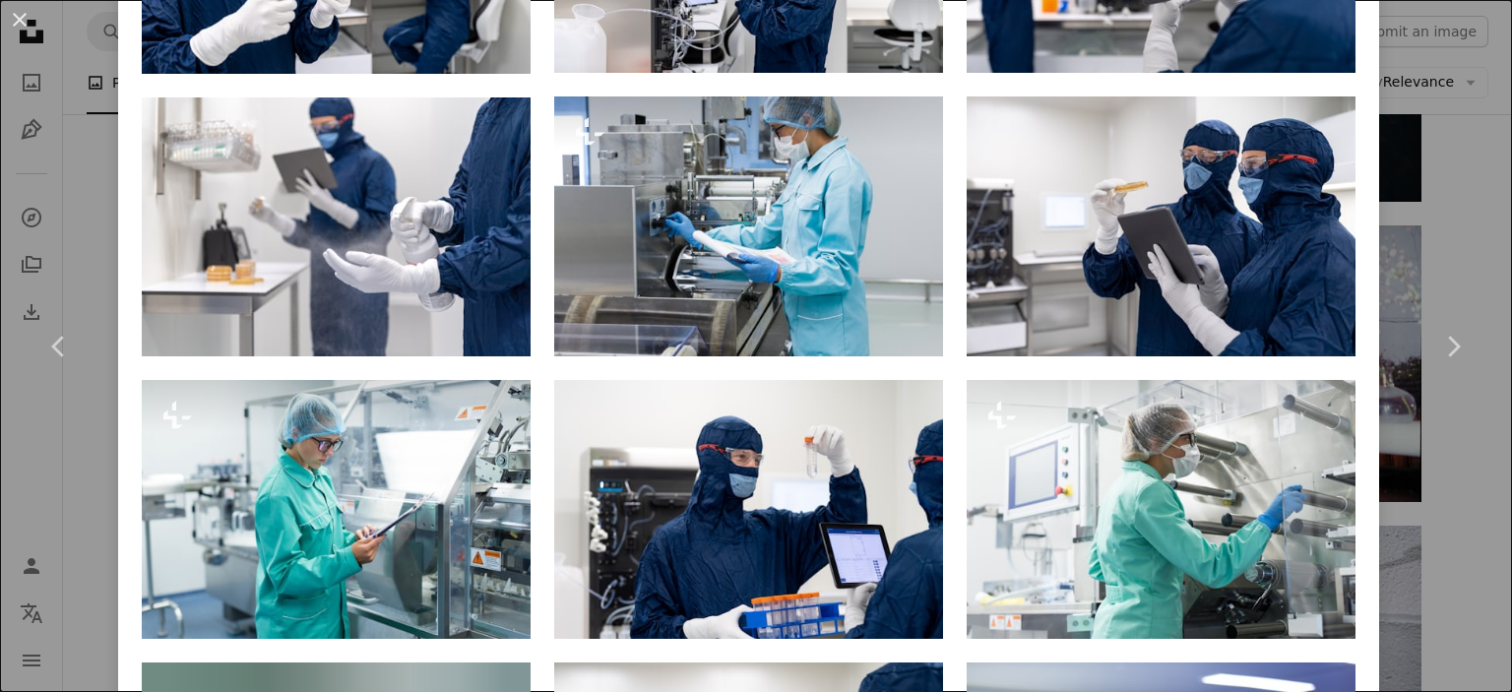
scroll to position [2700, 0]
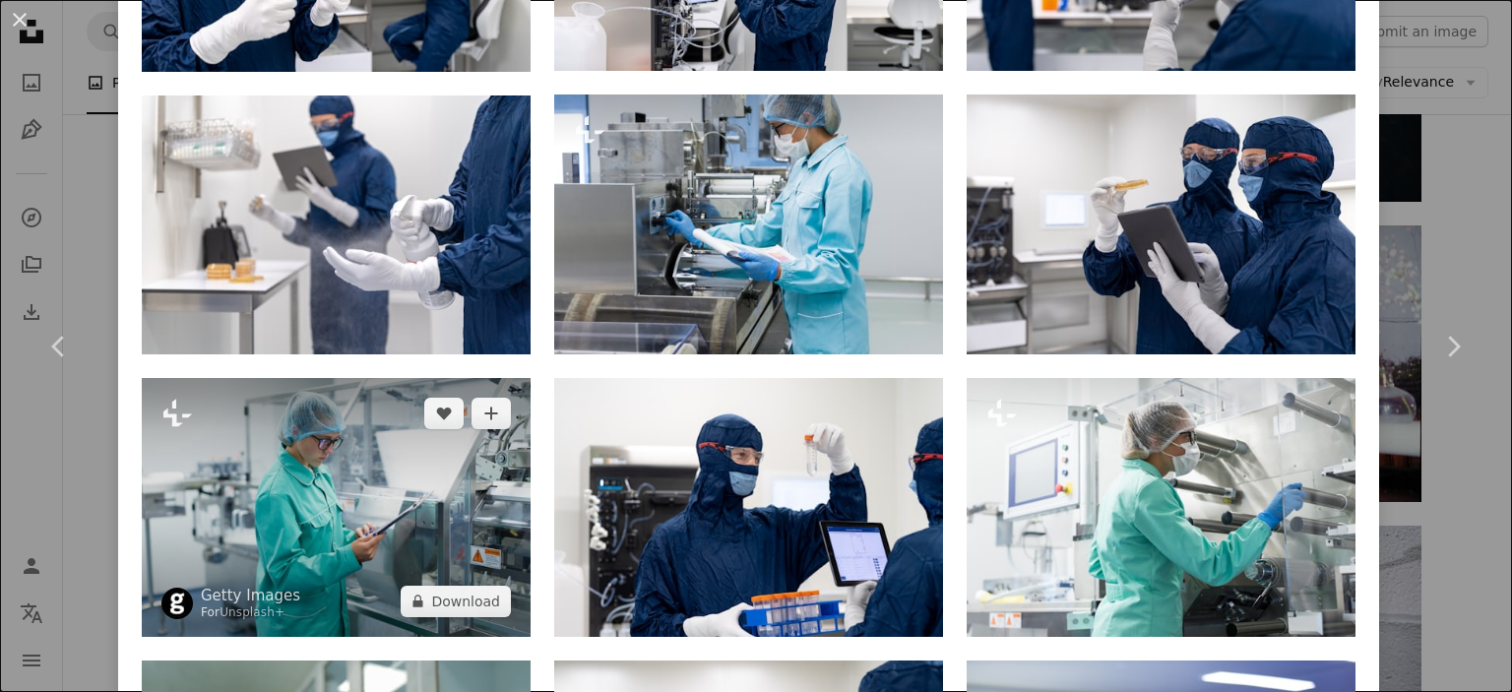
click at [452, 378] on img at bounding box center [336, 507] width 389 height 259
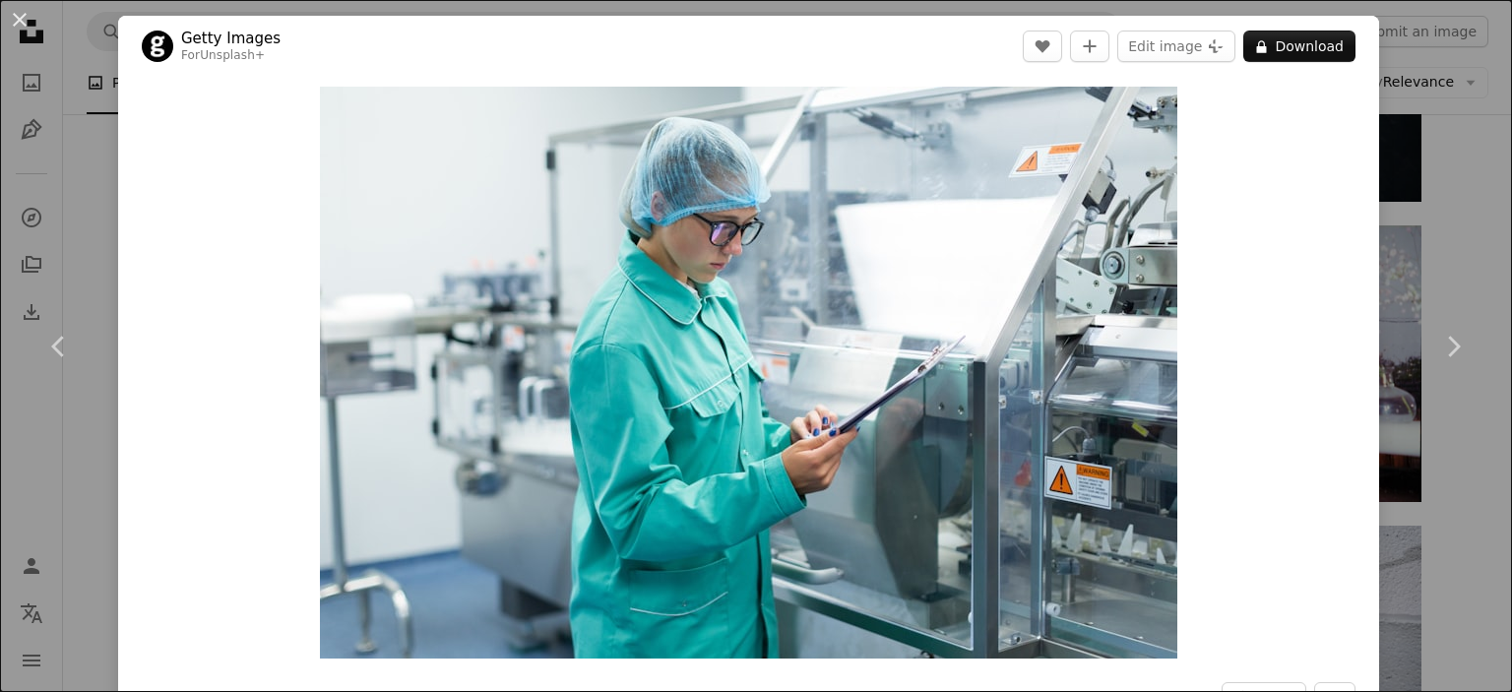
click at [1469, 190] on div "An X shape Chevron left Chevron right Getty Images For Unsplash+ A heart A plus…" at bounding box center [756, 346] width 1512 height 692
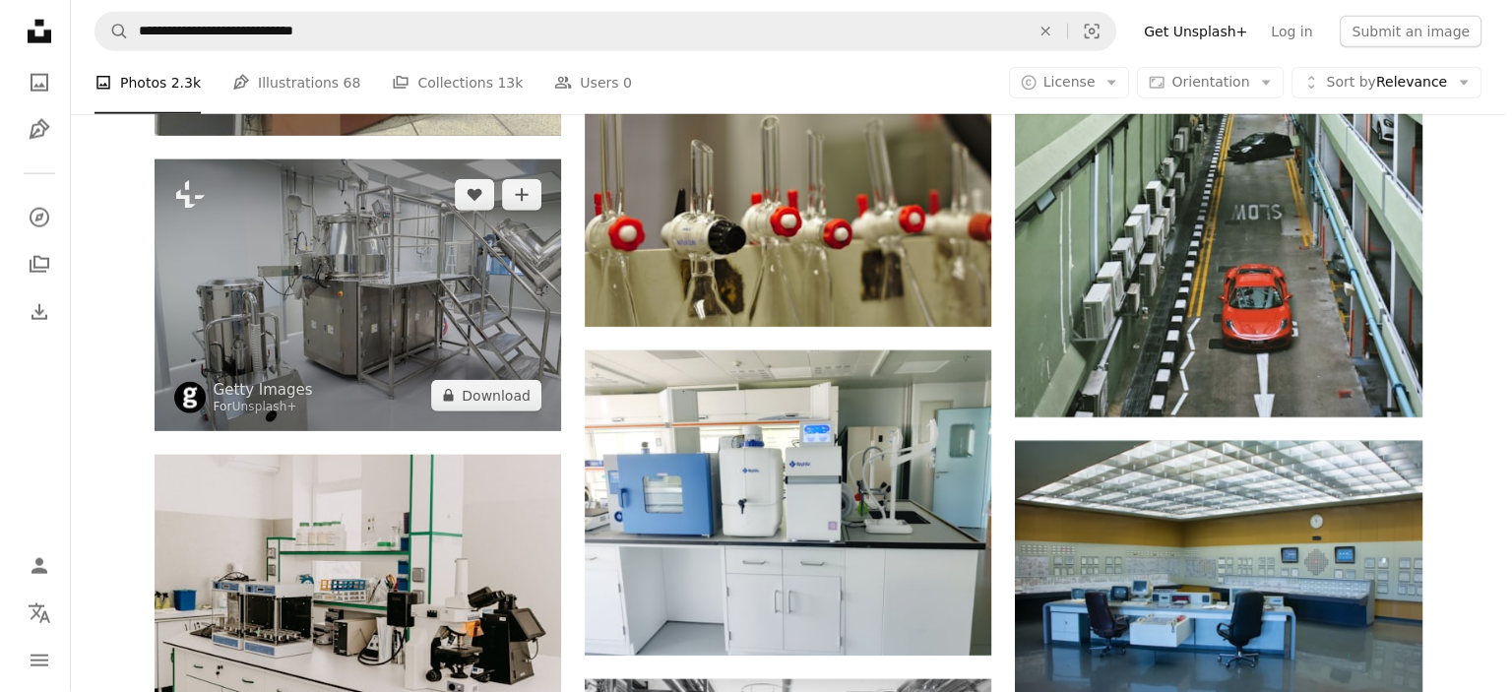
scroll to position [4989, 0]
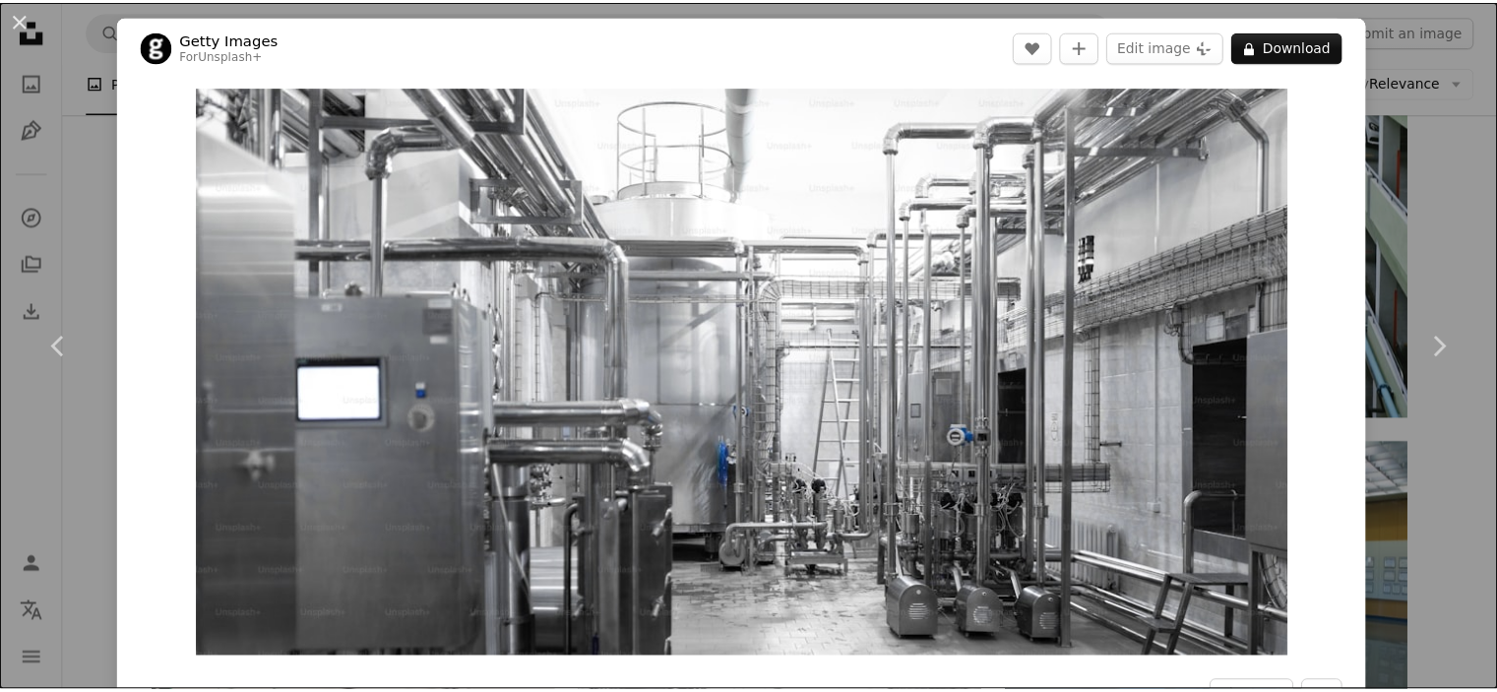
scroll to position [605, 0]
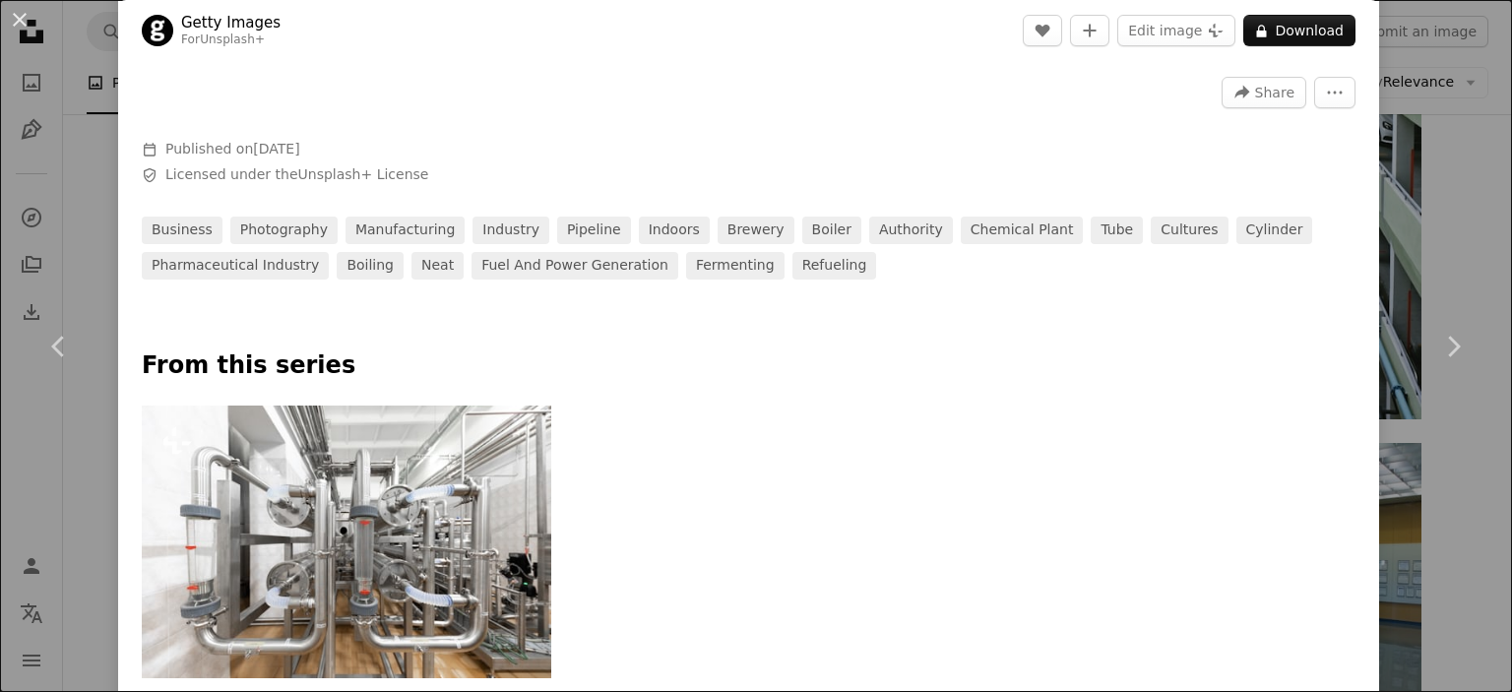
click at [1440, 188] on div "An X shape Chevron left Chevron right Getty Images For Unsplash+ A heart A plus…" at bounding box center [756, 346] width 1512 height 692
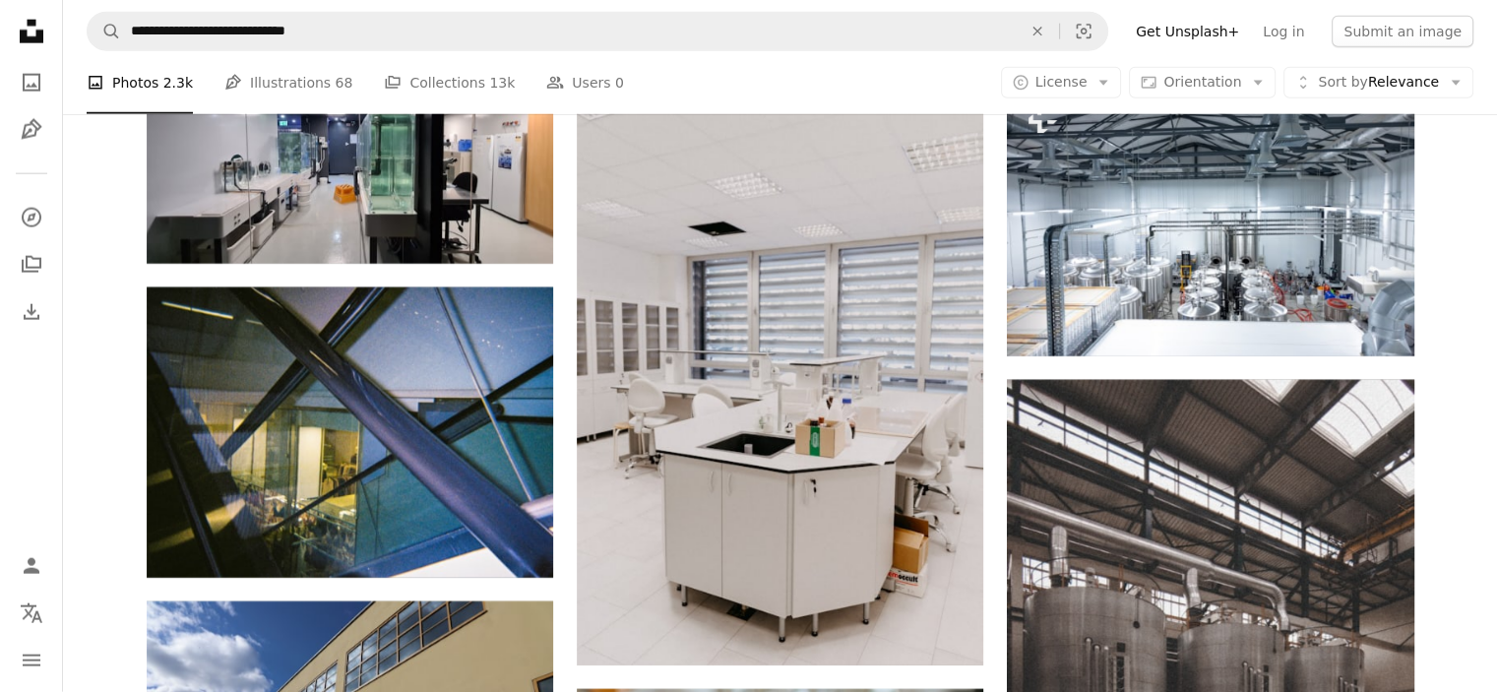
scroll to position [19971, 0]
